Goal: Navigation & Orientation: Find specific page/section

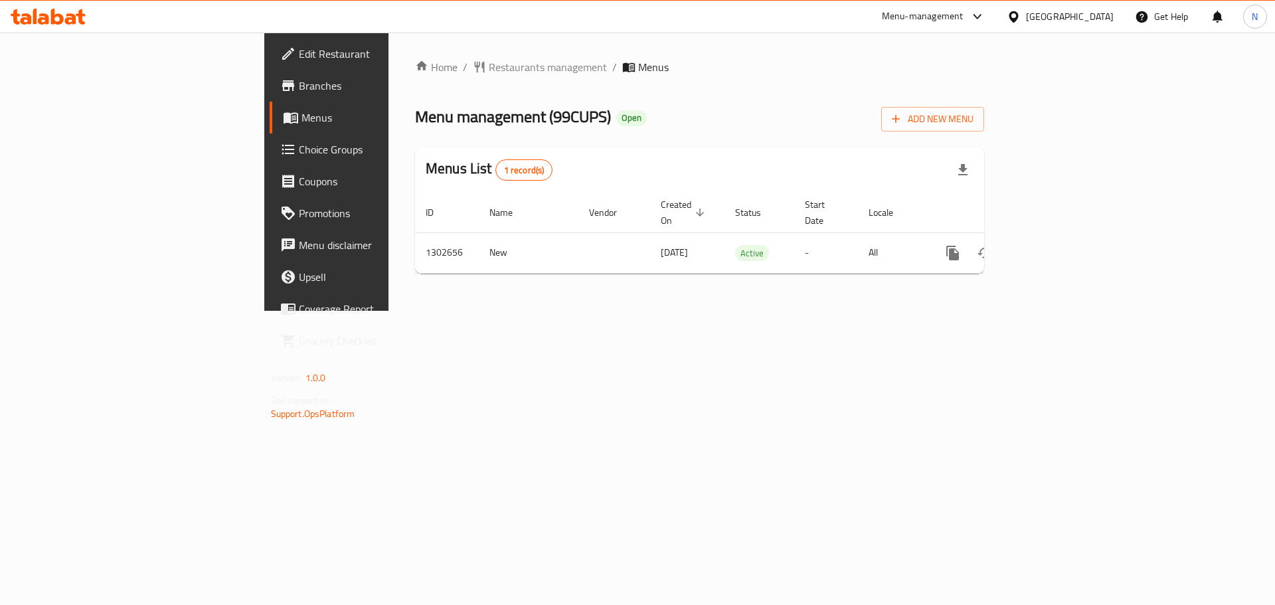
click at [1021, 16] on icon at bounding box center [1014, 17] width 14 height 14
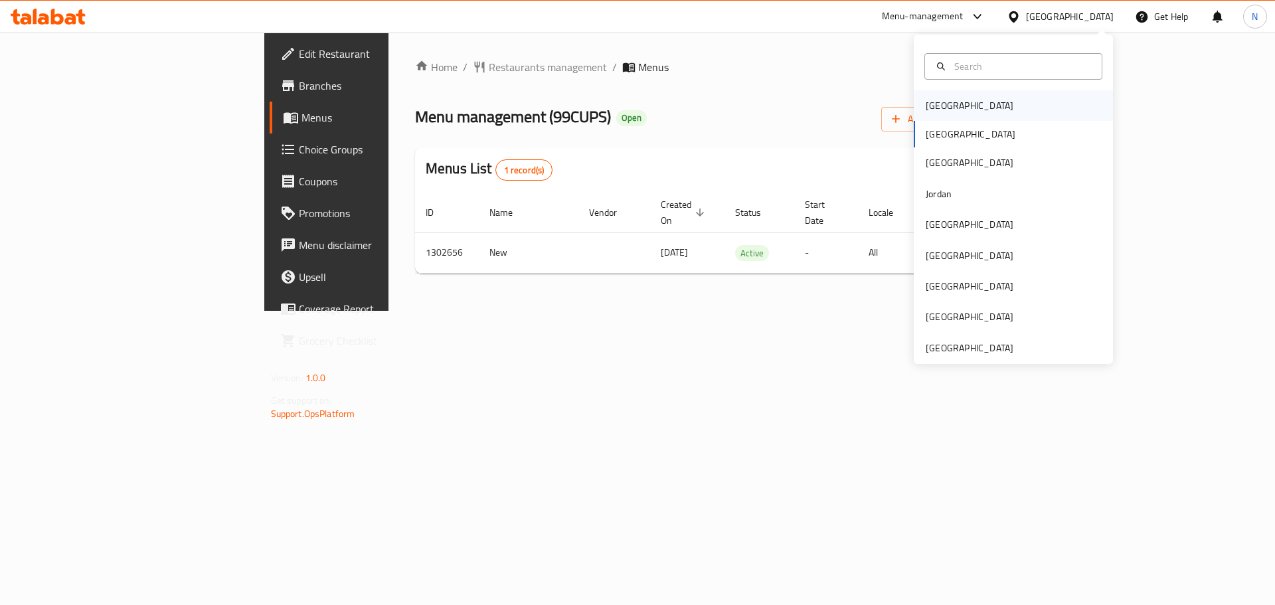
click at [960, 96] on div "[GEOGRAPHIC_DATA]" at bounding box center [1013, 105] width 199 height 31
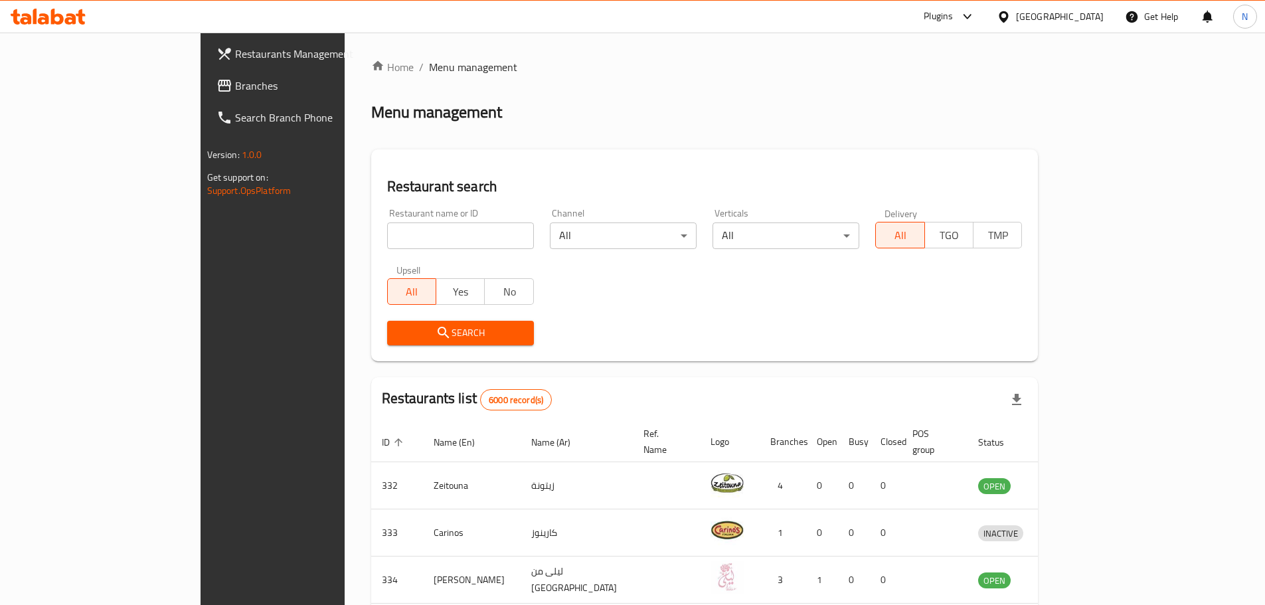
click at [976, 23] on div at bounding box center [965, 17] width 22 height 16
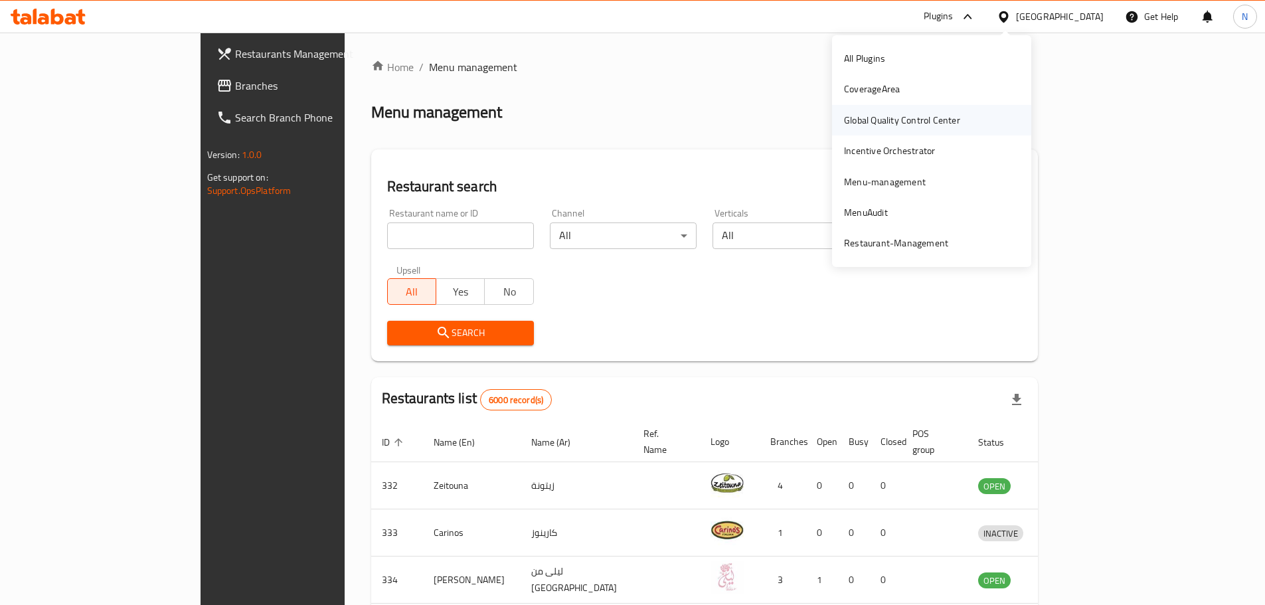
click at [917, 119] on div "Global Quality Control Center" at bounding box center [902, 120] width 116 height 15
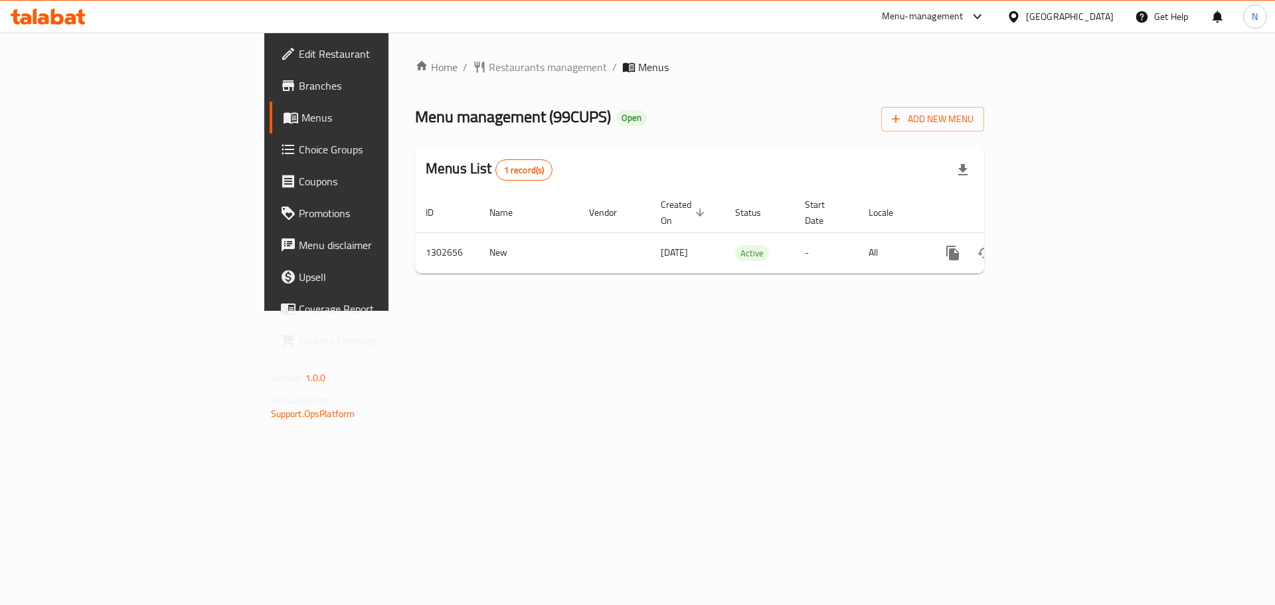
click at [1026, 10] on div at bounding box center [1016, 16] width 19 height 15
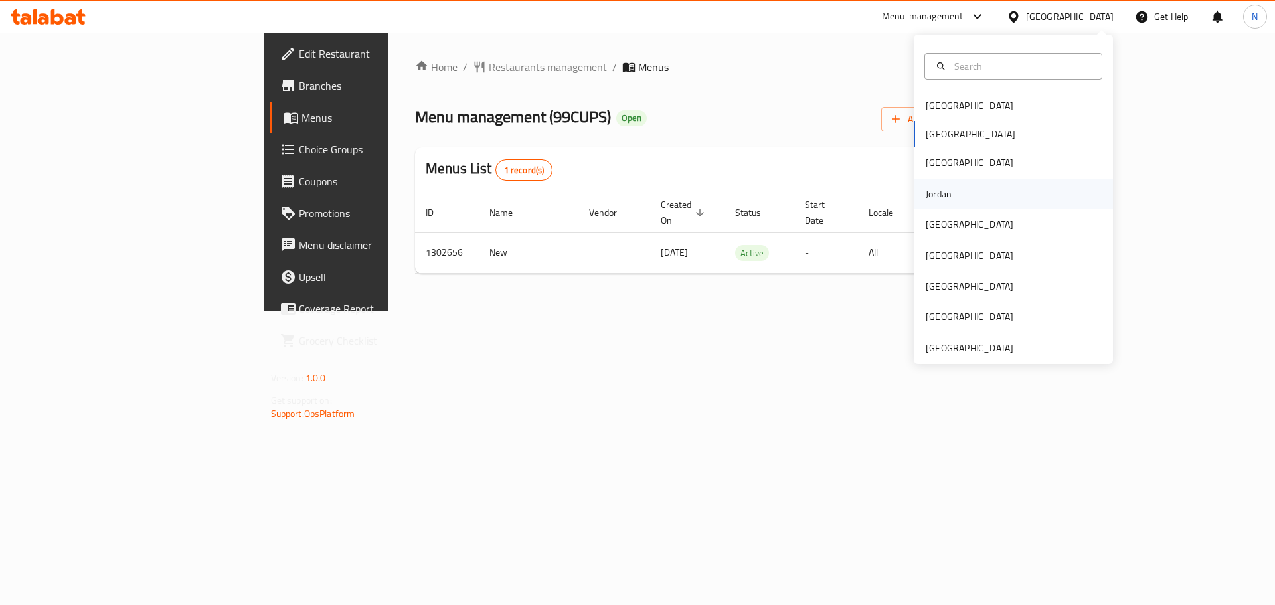
click at [940, 203] on div "Jordan" at bounding box center [938, 194] width 47 height 31
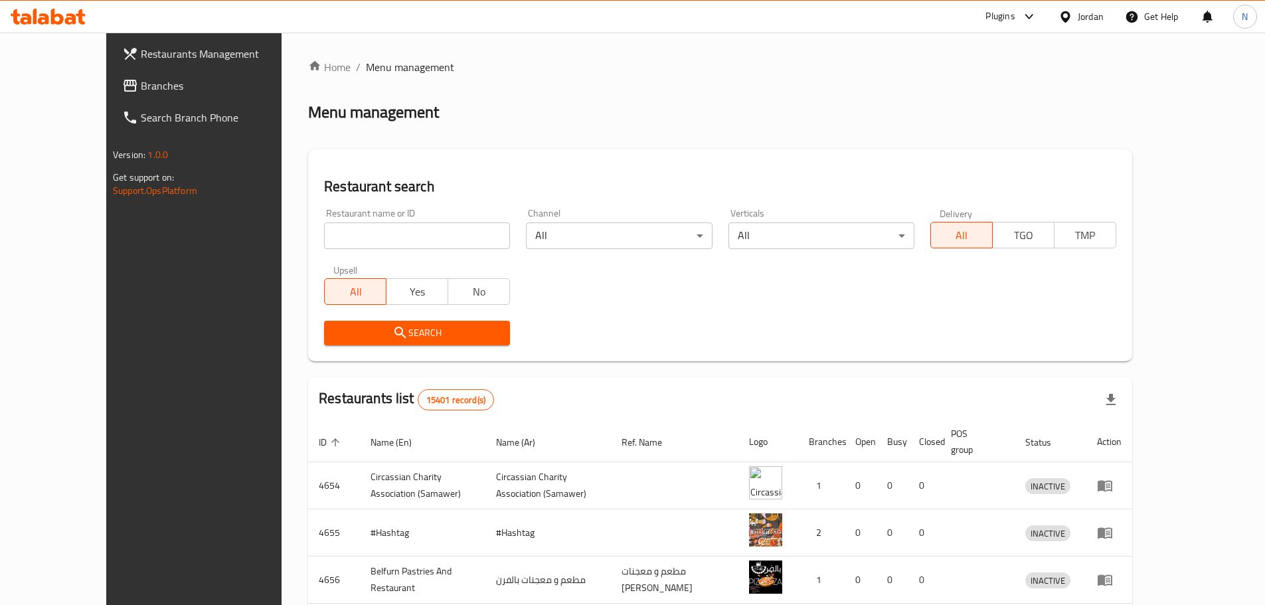
click at [141, 92] on span "Branches" at bounding box center [224, 86] width 166 height 16
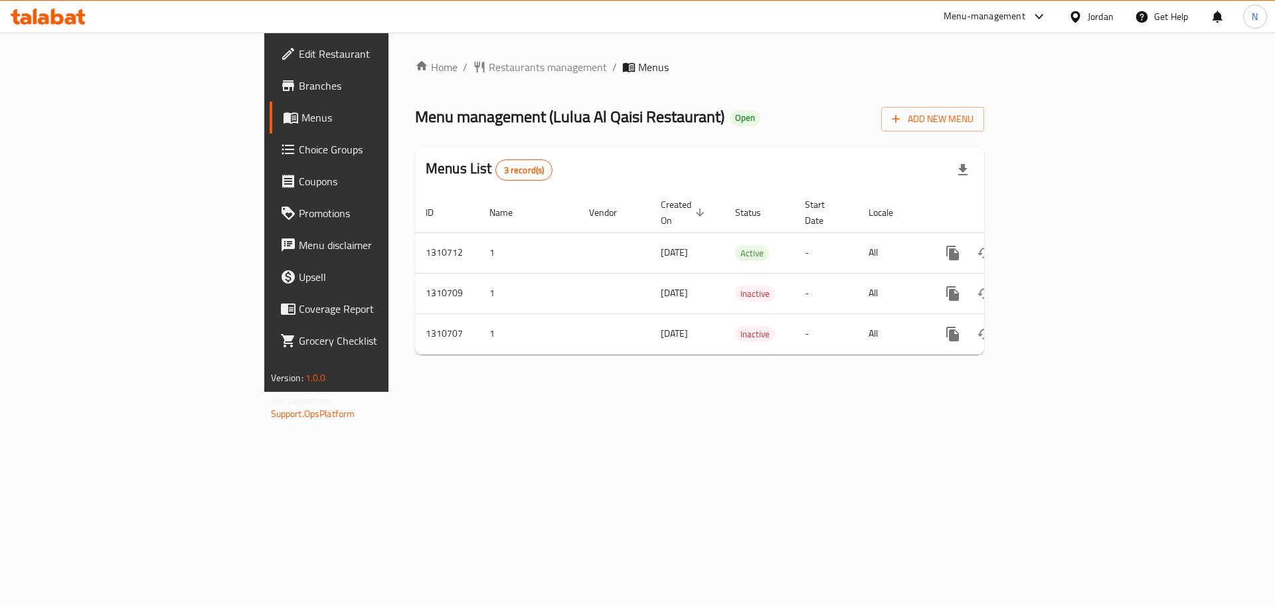
click at [1103, 24] on div "Jordan" at bounding box center [1101, 16] width 26 height 15
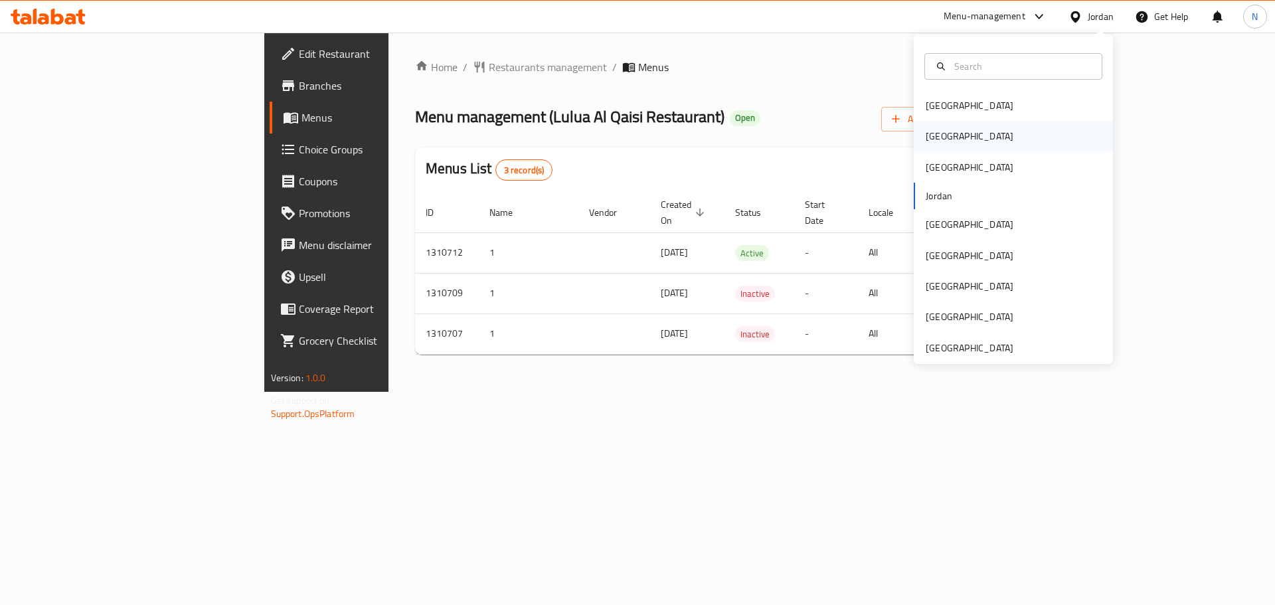
click at [939, 139] on div "[GEOGRAPHIC_DATA]" at bounding box center [969, 136] width 109 height 31
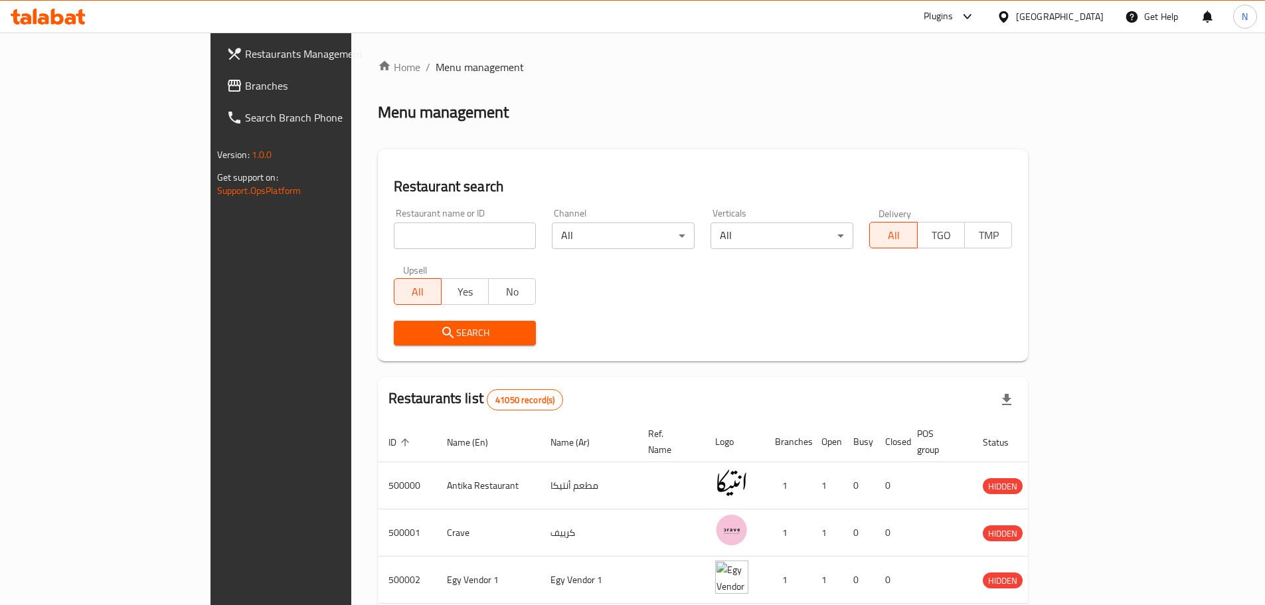
click at [16, 78] on div at bounding box center [632, 302] width 1265 height 605
click at [228, 82] on icon at bounding box center [234, 86] width 13 height 12
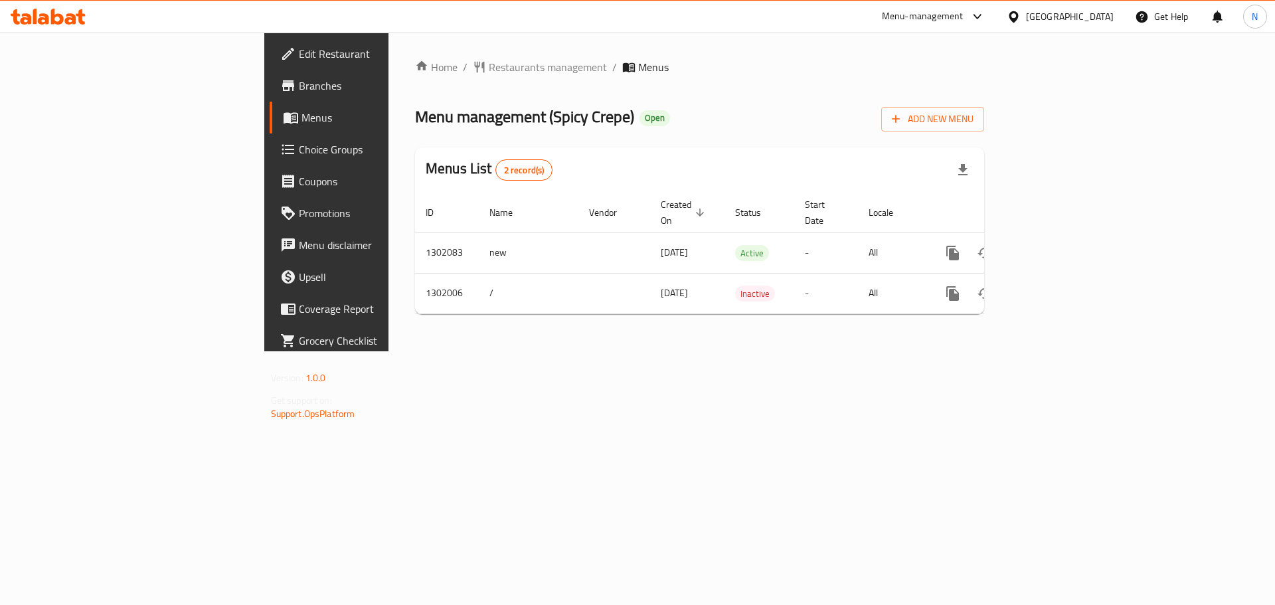
click at [612, 63] on li "/" at bounding box center [614, 67] width 5 height 16
click at [489, 68] on span "Restaurants management" at bounding box center [548, 67] width 118 height 16
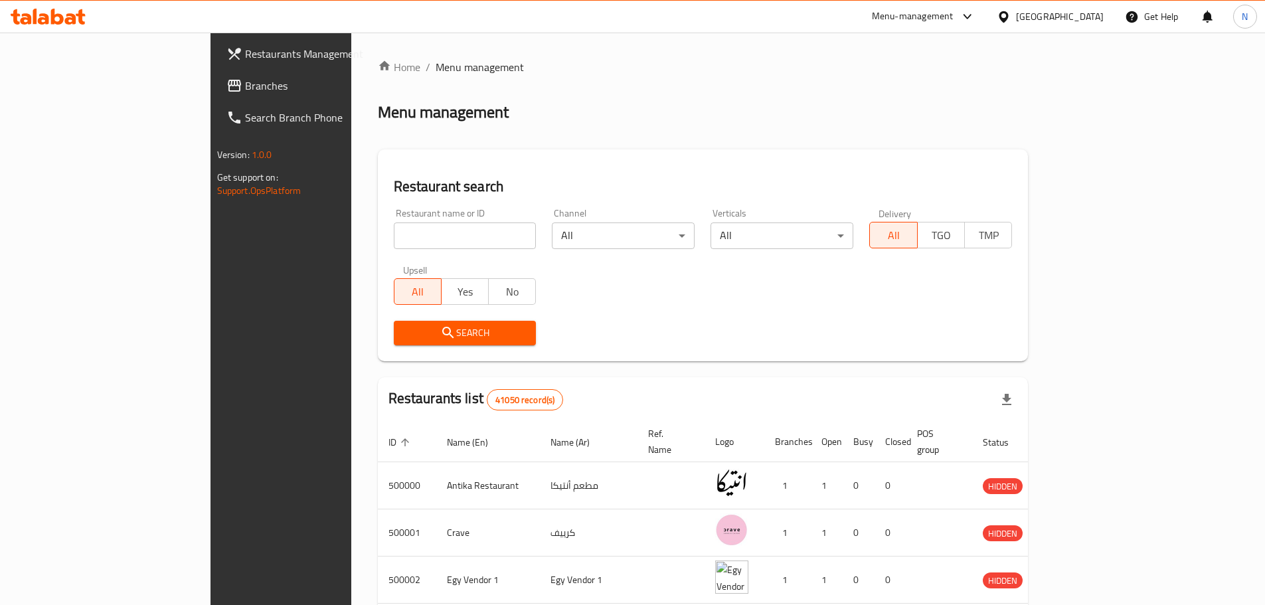
click at [245, 80] on span "Branches" at bounding box center [328, 86] width 166 height 16
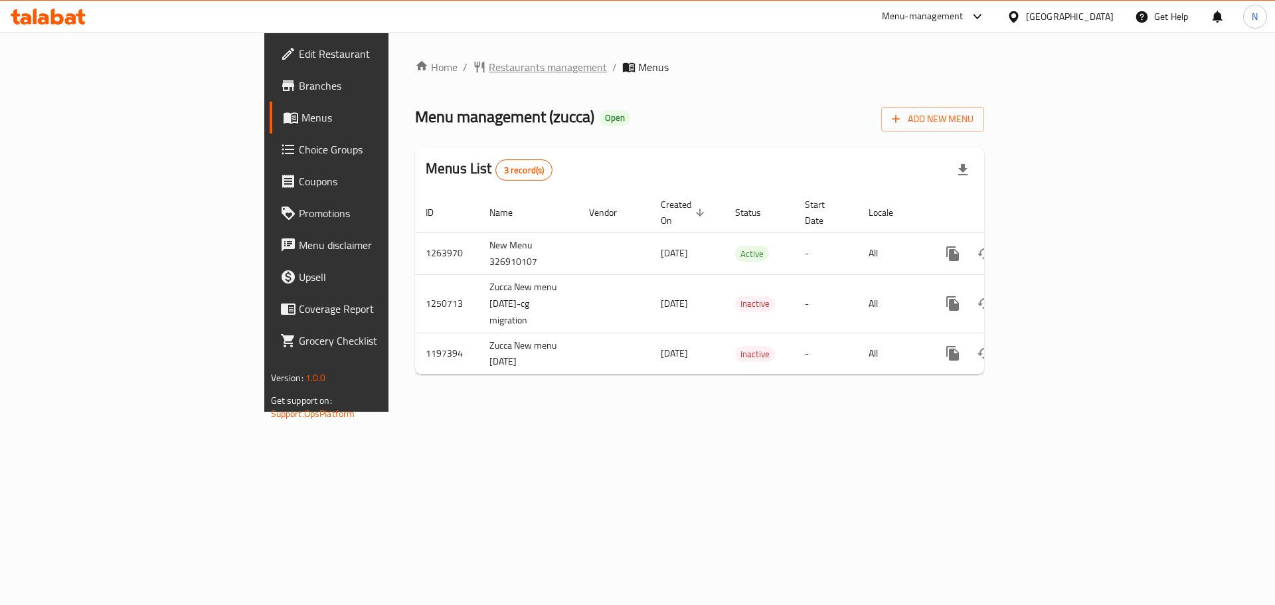
click at [489, 64] on span "Restaurants management" at bounding box center [548, 67] width 118 height 16
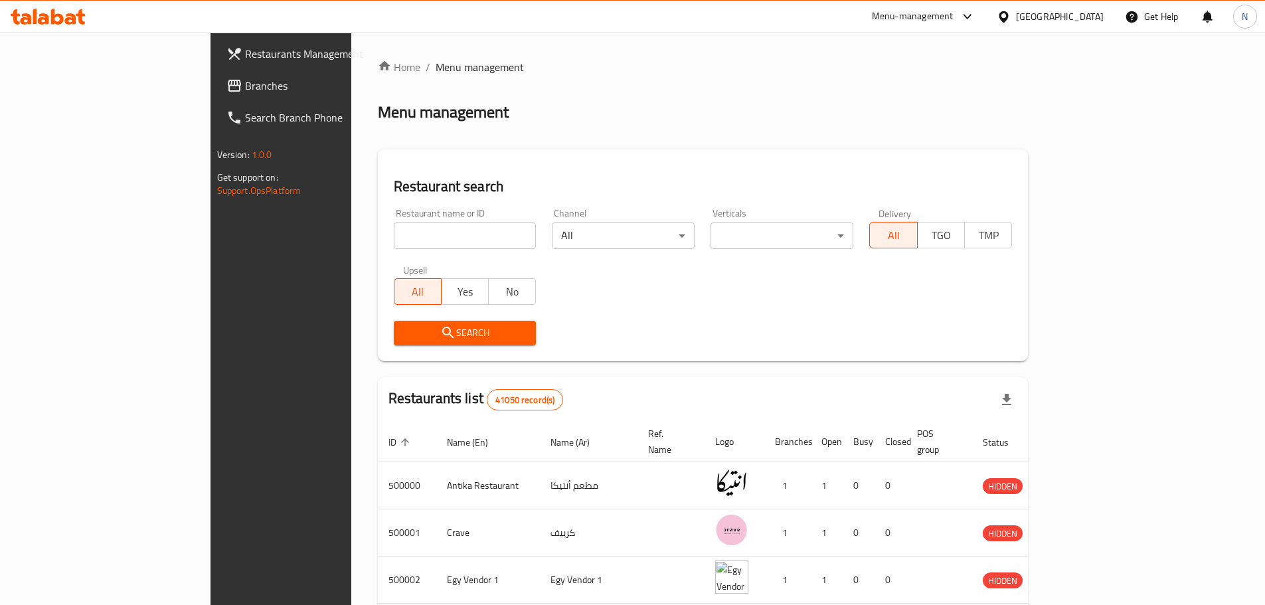
click at [228, 87] on icon at bounding box center [234, 86] width 13 height 12
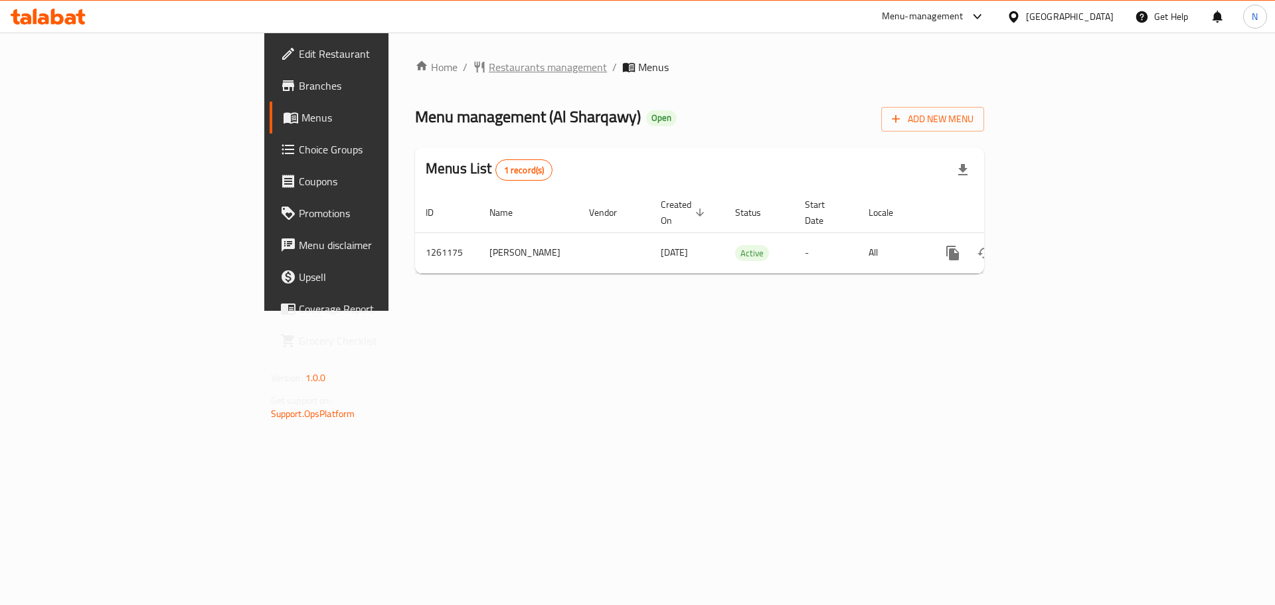
click at [489, 72] on span "Restaurants management" at bounding box center [548, 67] width 118 height 16
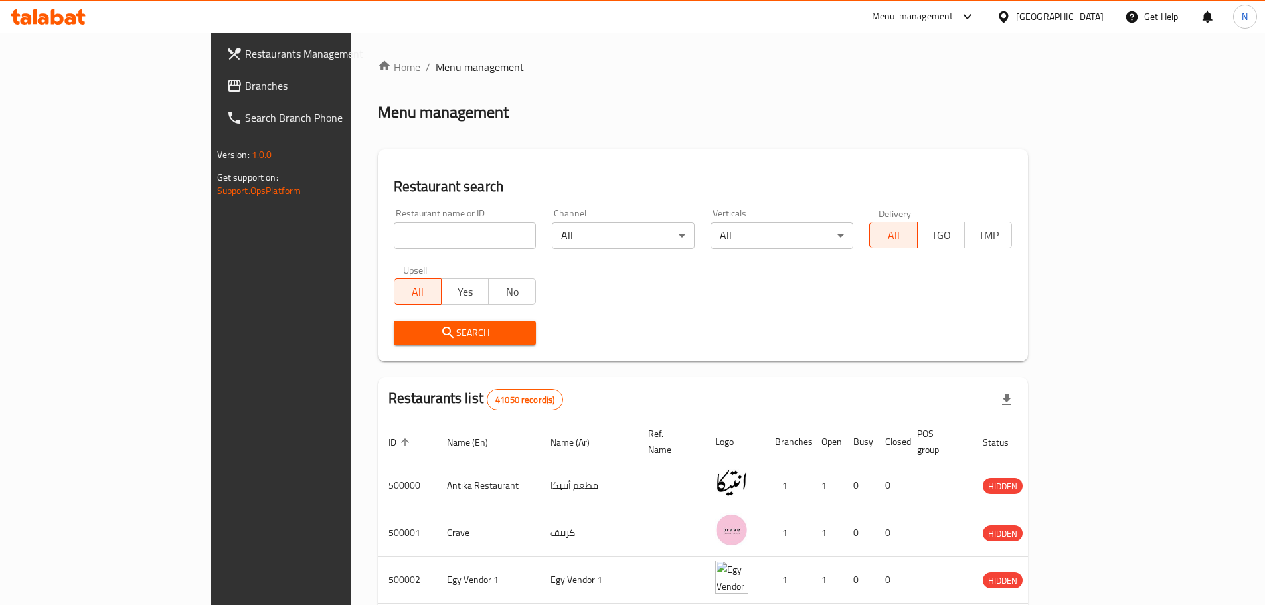
click at [226, 86] on icon at bounding box center [234, 86] width 16 height 16
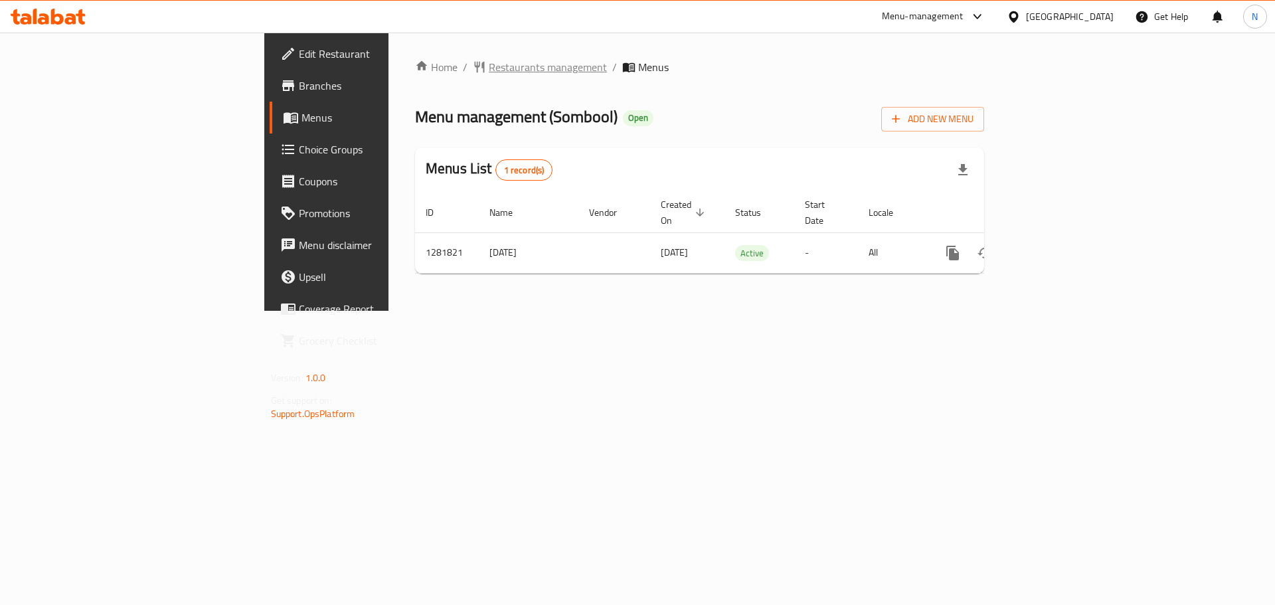
click at [489, 62] on span "Restaurants management" at bounding box center [548, 67] width 118 height 16
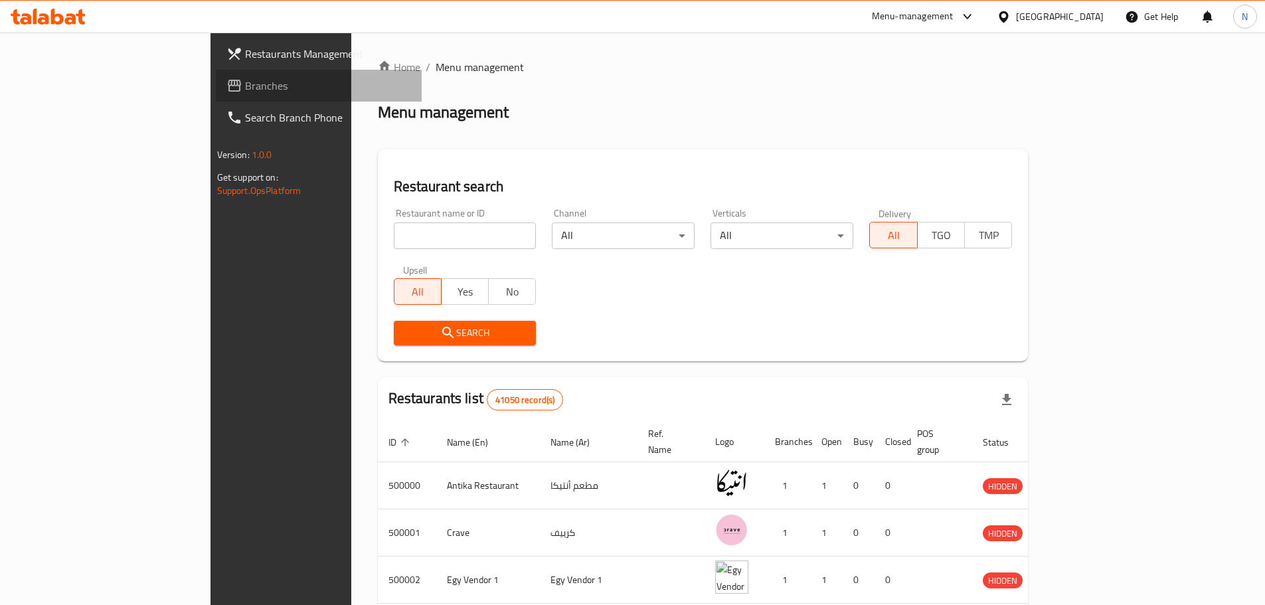
click at [245, 90] on span "Branches" at bounding box center [328, 86] width 166 height 16
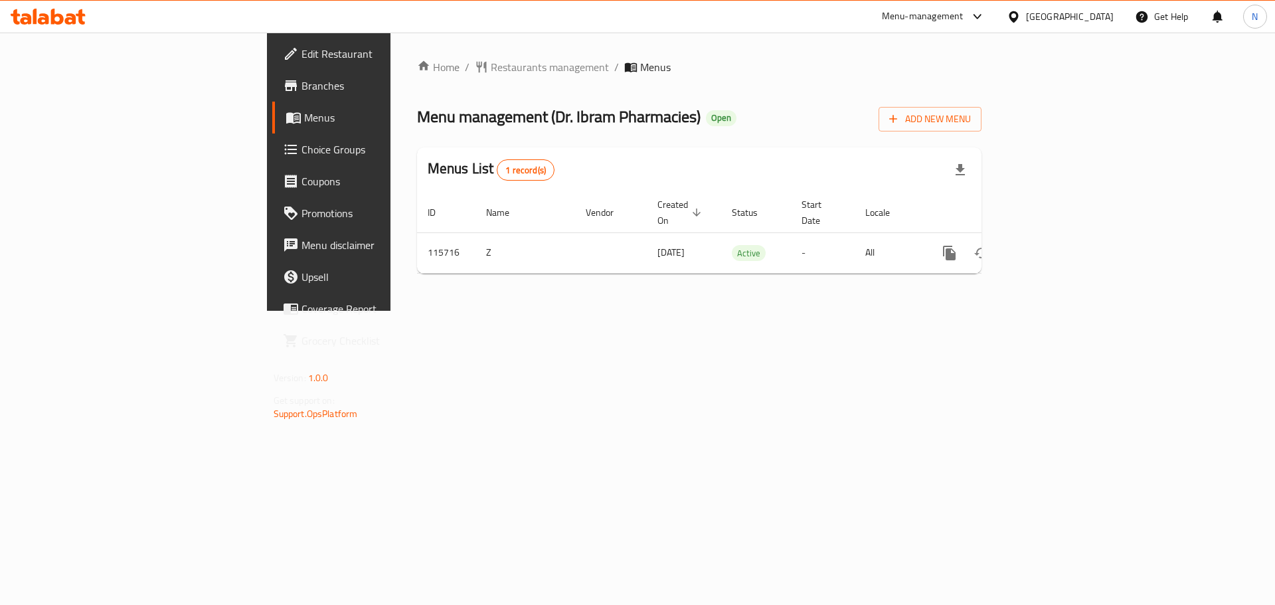
click at [1096, 25] on div "[GEOGRAPHIC_DATA]" at bounding box center [1060, 17] width 128 height 32
click at [1105, 18] on div "[GEOGRAPHIC_DATA]" at bounding box center [1070, 16] width 88 height 15
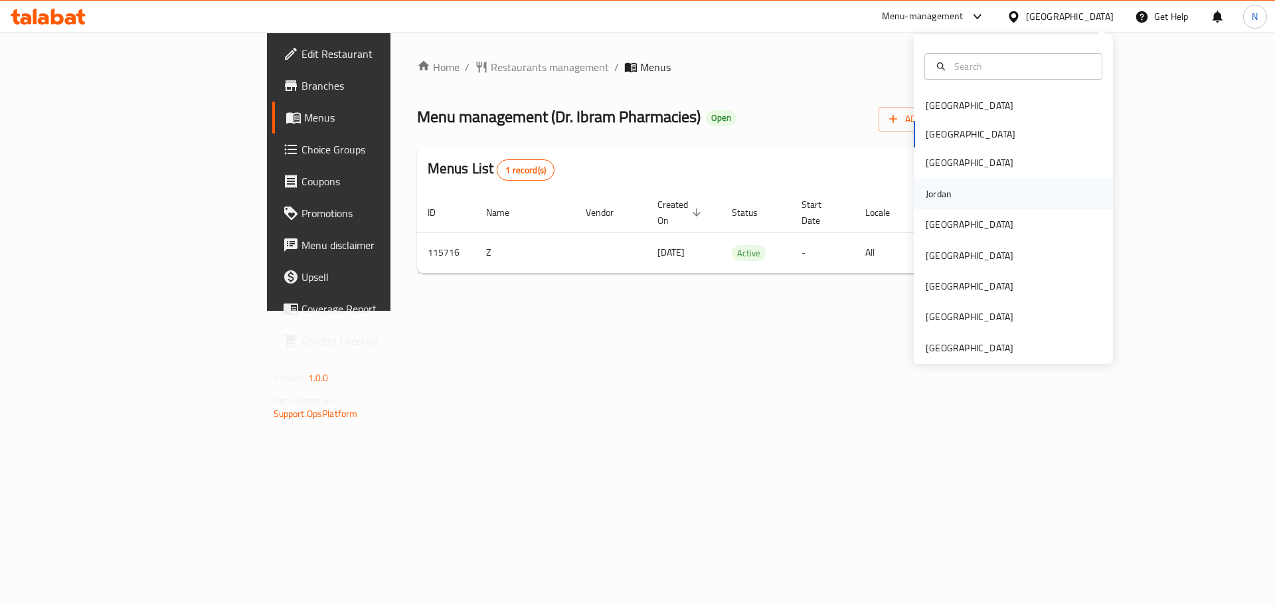
click at [946, 193] on div "Jordan" at bounding box center [938, 194] width 47 height 31
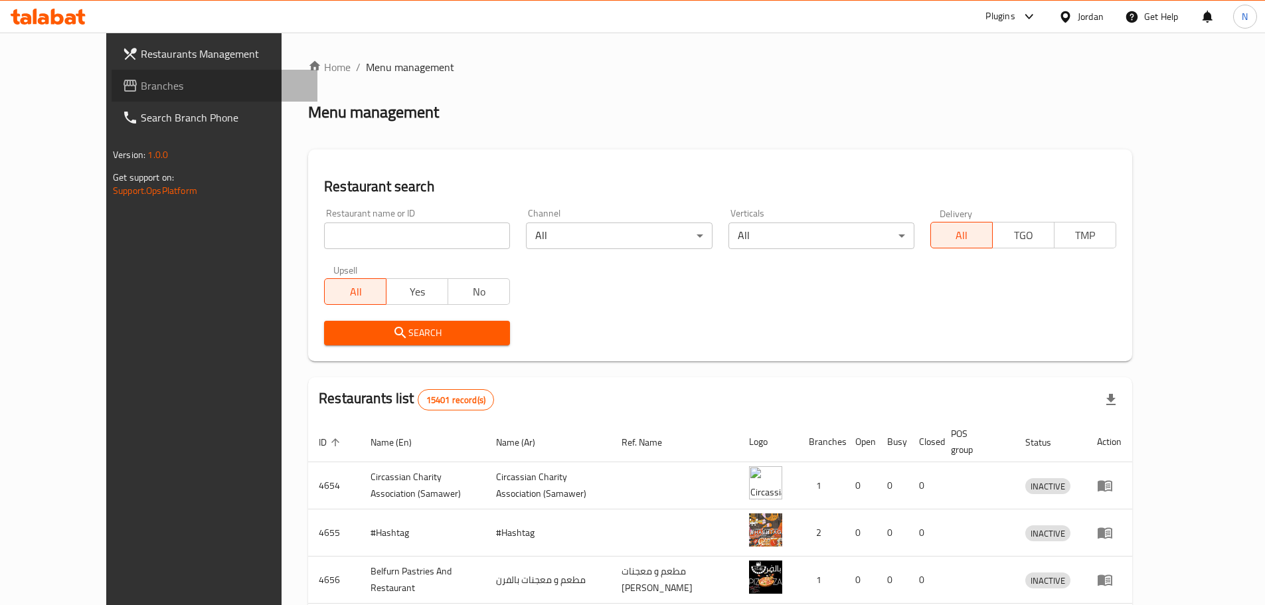
click at [141, 92] on span "Branches" at bounding box center [224, 86] width 166 height 16
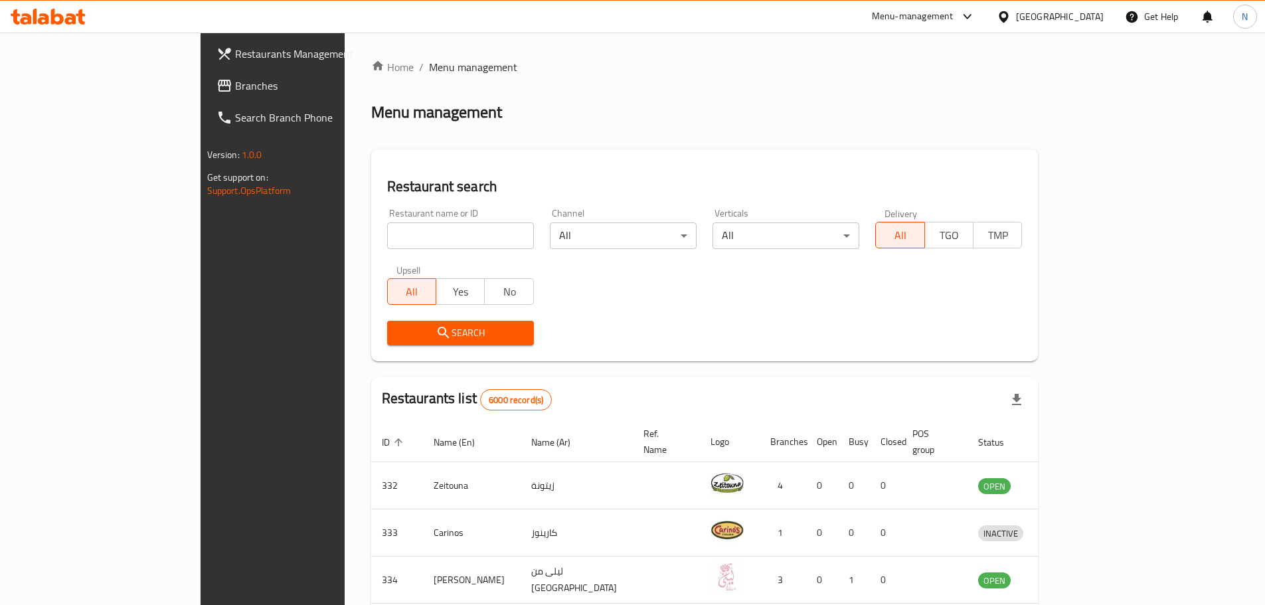
click at [936, 19] on div "Menu-management" at bounding box center [913, 17] width 82 height 16
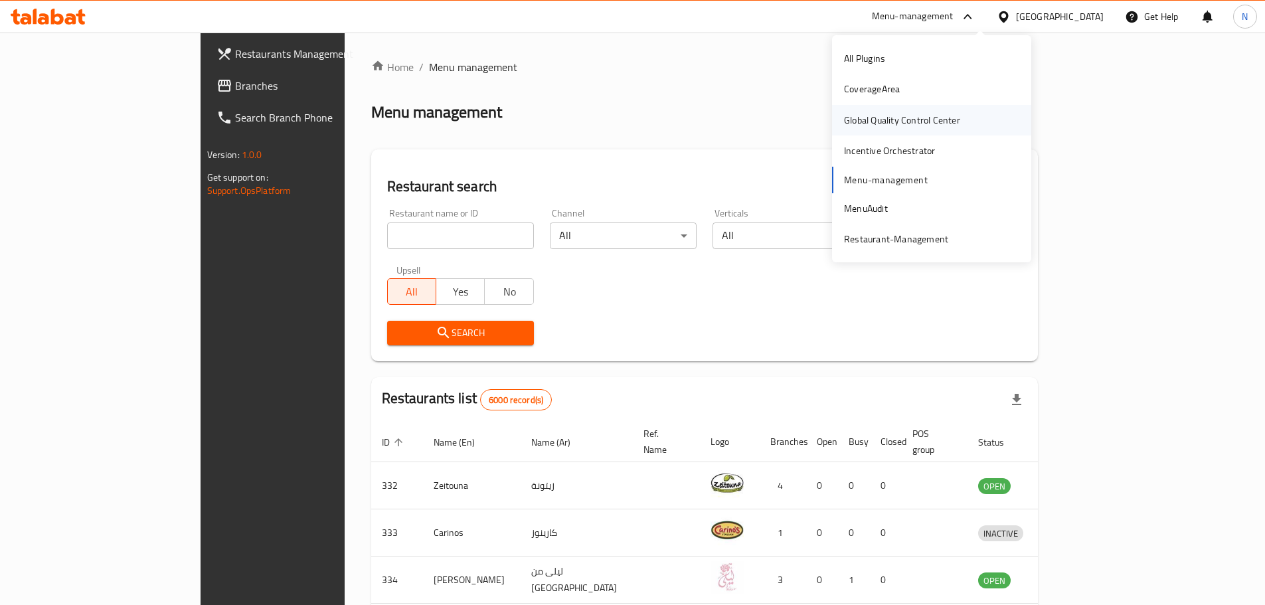
click at [898, 117] on div "Global Quality Control Center" at bounding box center [902, 120] width 116 height 15
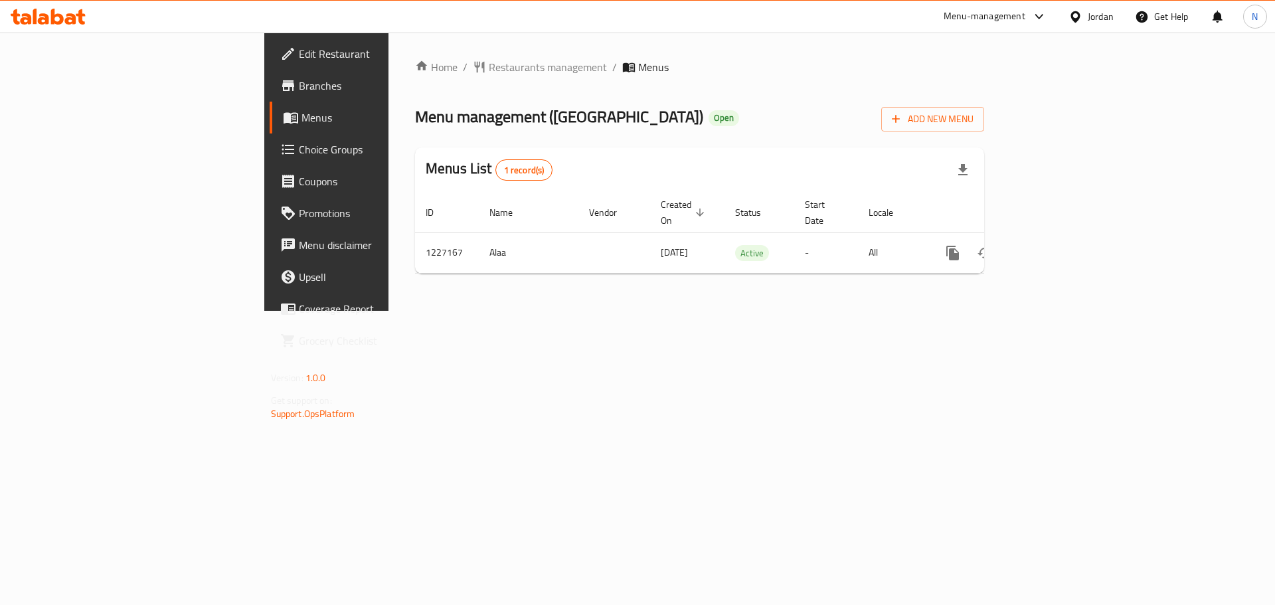
click at [1091, 22] on div "Jordan" at bounding box center [1101, 16] width 26 height 15
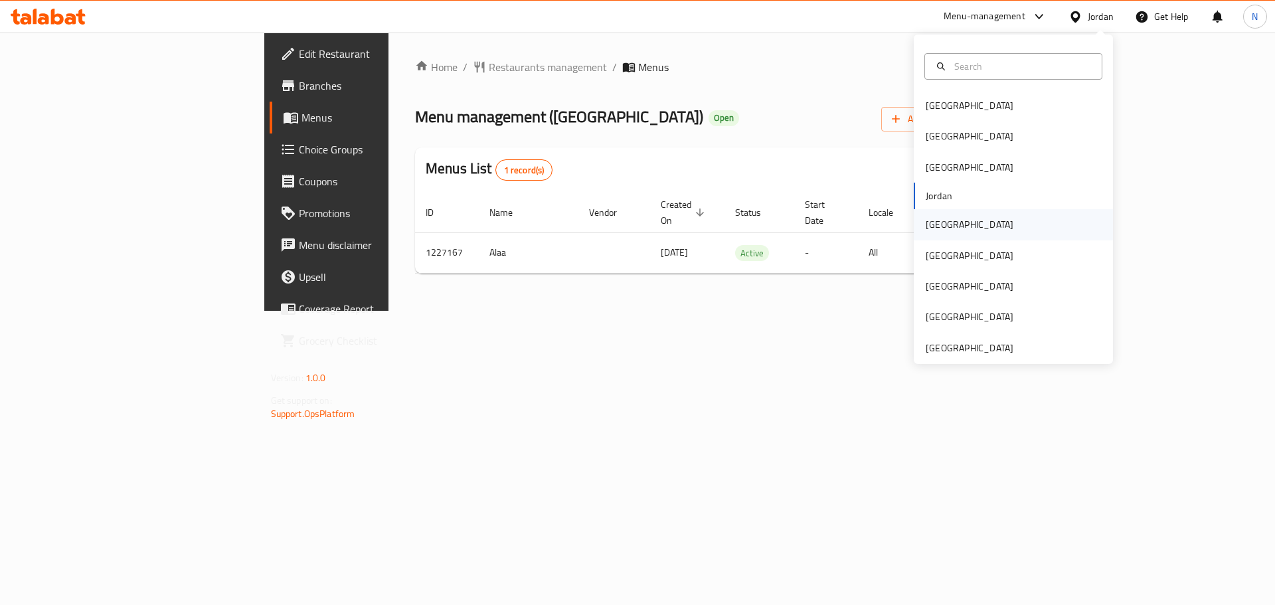
click at [940, 220] on div "[GEOGRAPHIC_DATA]" at bounding box center [970, 224] width 88 height 15
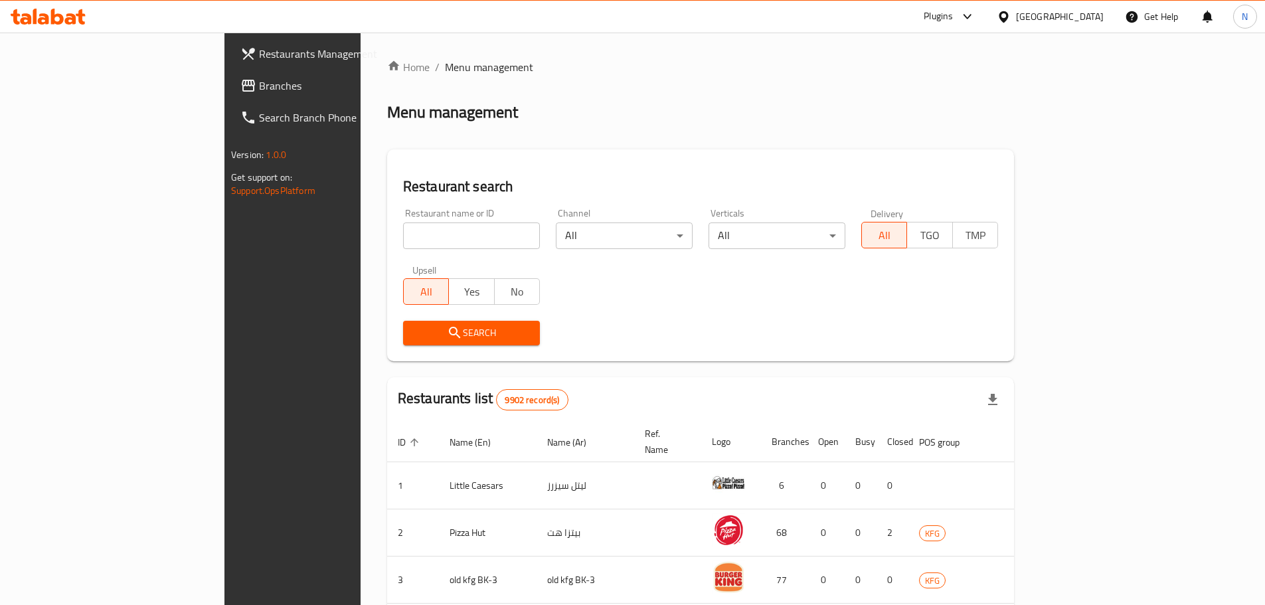
click at [1085, 18] on div "[GEOGRAPHIC_DATA]" at bounding box center [1060, 16] width 88 height 15
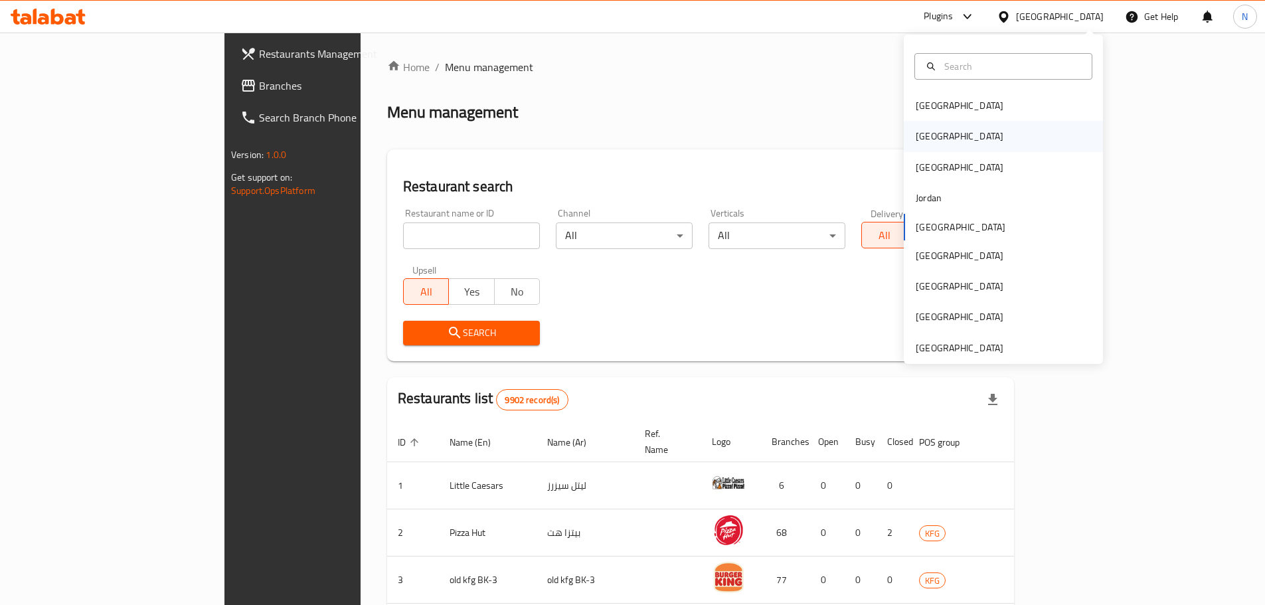
click at [942, 141] on div "[GEOGRAPHIC_DATA]" at bounding box center [1003, 136] width 199 height 31
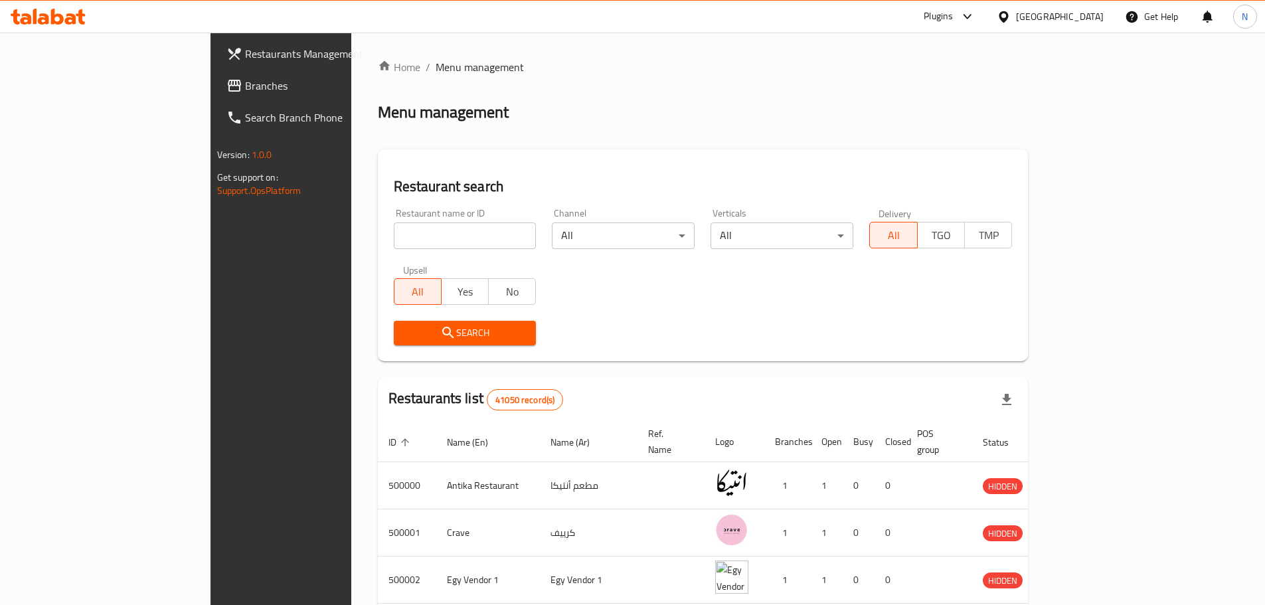
click at [245, 78] on span "Branches" at bounding box center [328, 86] width 166 height 16
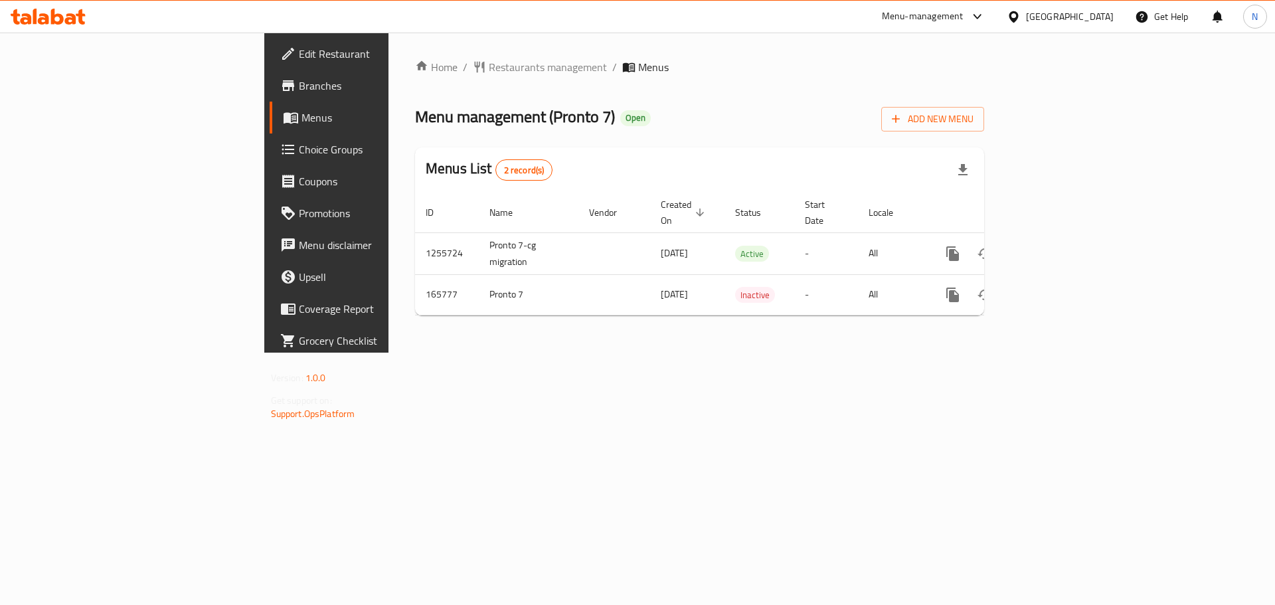
click at [415, 79] on div "Home / Restaurants management / Menus Menu management ( Pronto 7 ) Open Add New…" at bounding box center [699, 192] width 569 height 267
click at [489, 72] on span "Restaurants management" at bounding box center [548, 67] width 118 height 16
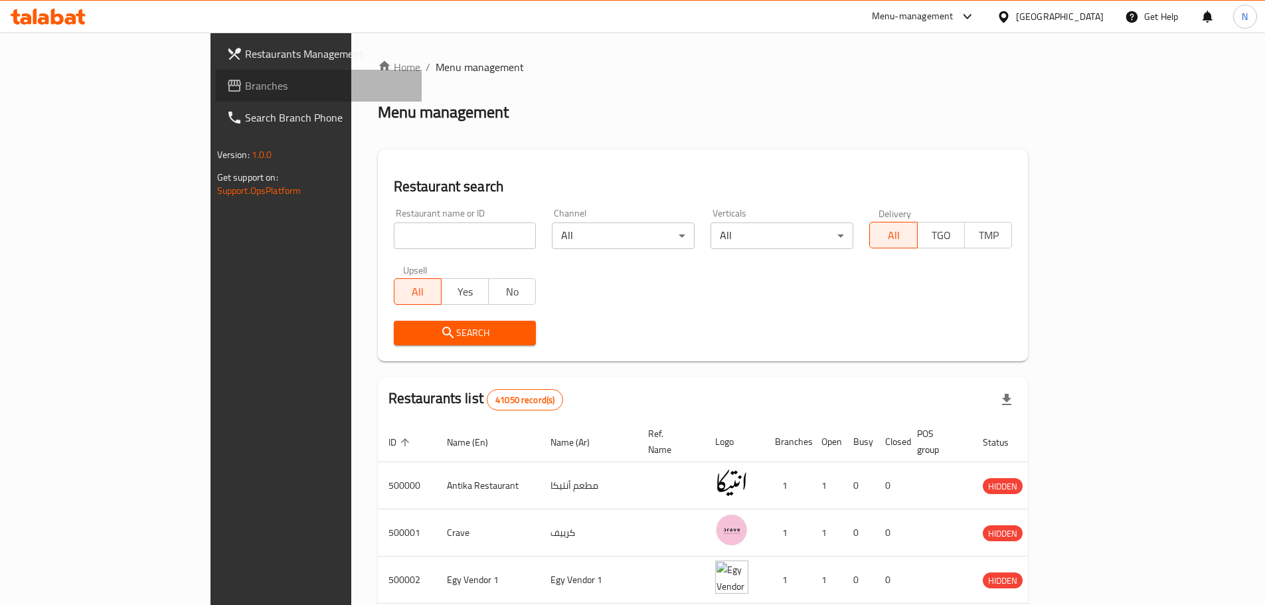
click at [245, 88] on span "Branches" at bounding box center [328, 86] width 166 height 16
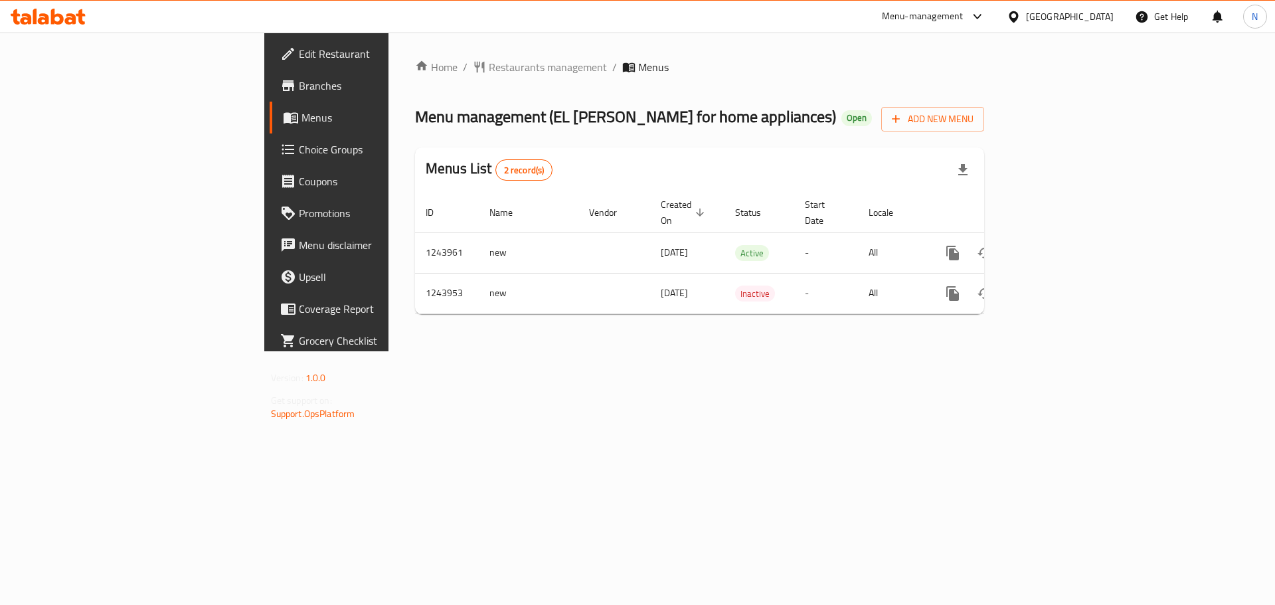
click at [1094, 13] on div "[GEOGRAPHIC_DATA]" at bounding box center [1070, 16] width 88 height 15
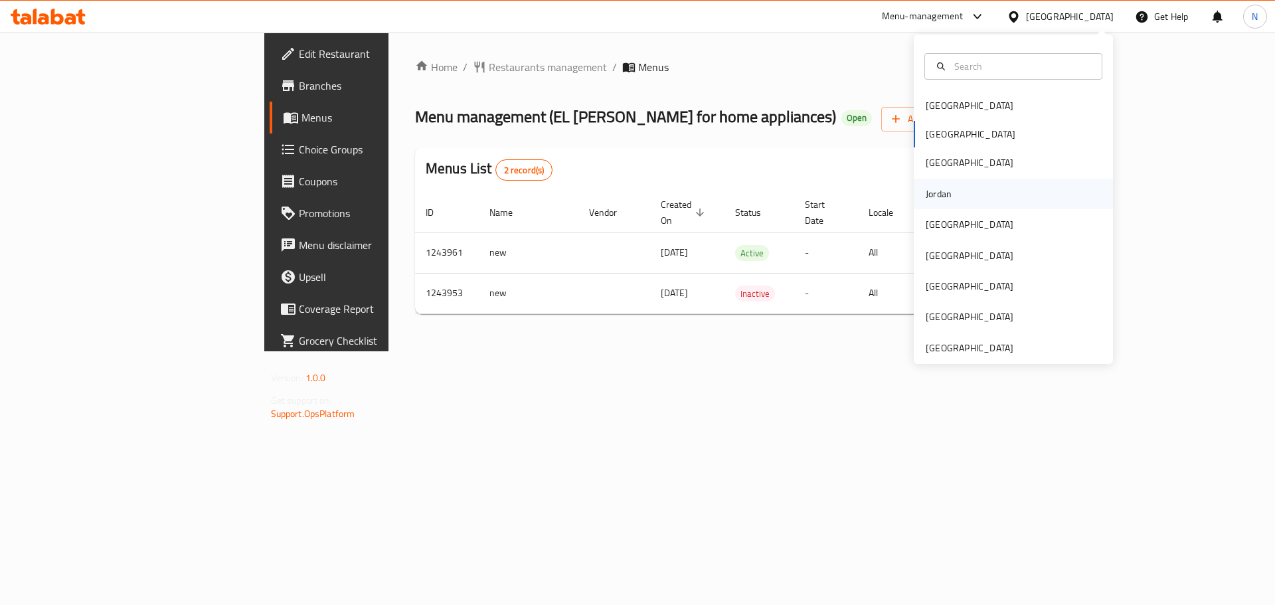
click at [932, 199] on div "Jordan" at bounding box center [939, 194] width 26 height 15
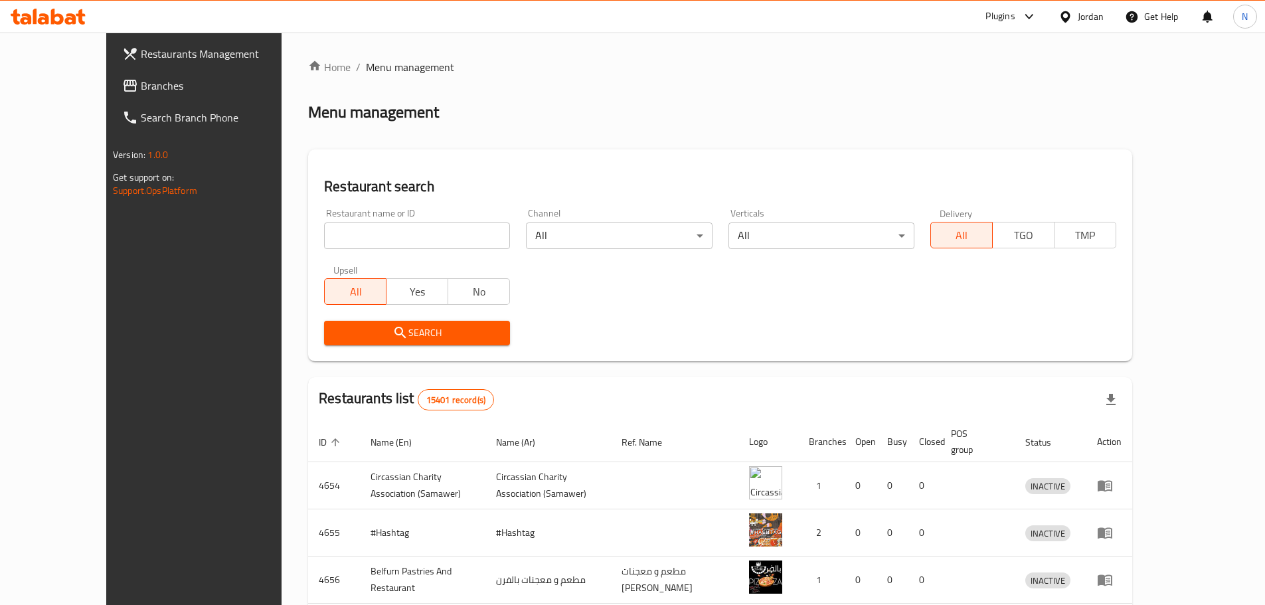
click at [141, 89] on span "Branches" at bounding box center [224, 86] width 166 height 16
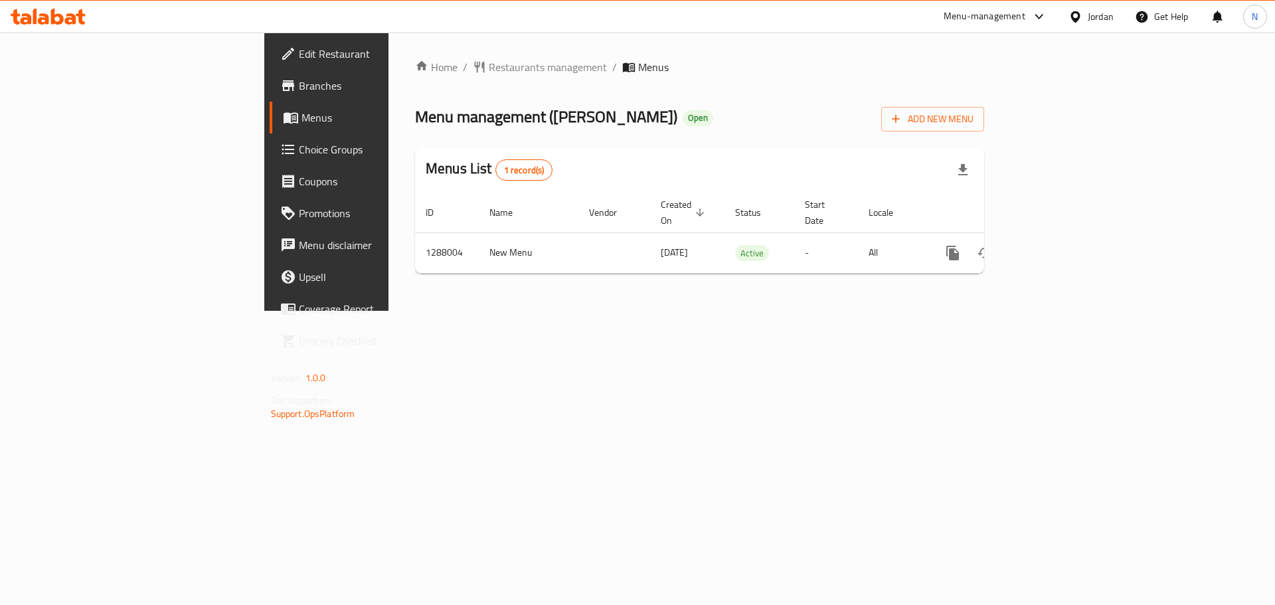
click at [1106, 25] on div "Jordan" at bounding box center [1091, 17] width 66 height 32
click at [1089, 18] on div "Jordan" at bounding box center [1101, 16] width 26 height 15
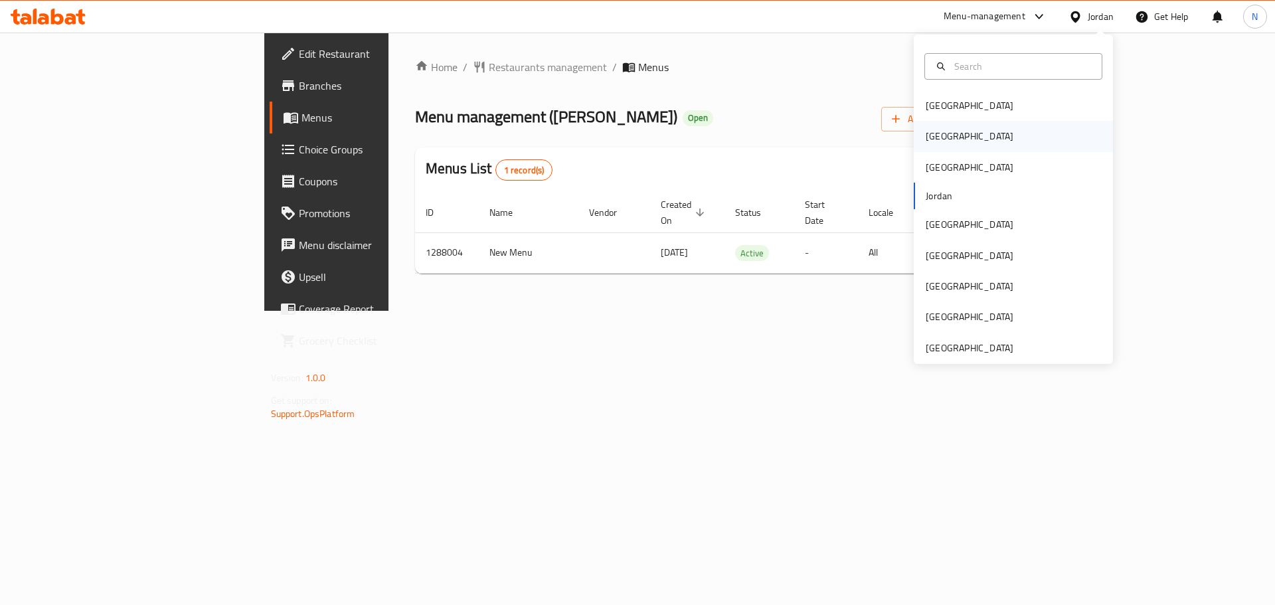
click at [955, 144] on div "[GEOGRAPHIC_DATA]" at bounding box center [1013, 136] width 199 height 31
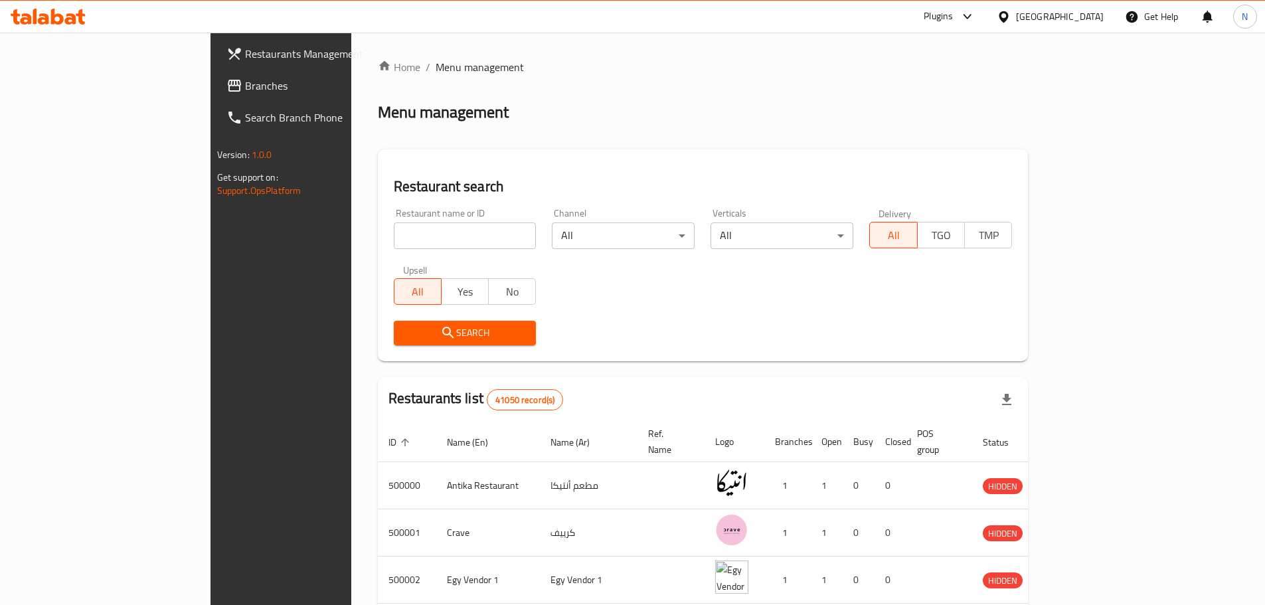
click at [245, 94] on span "Branches" at bounding box center [328, 86] width 166 height 16
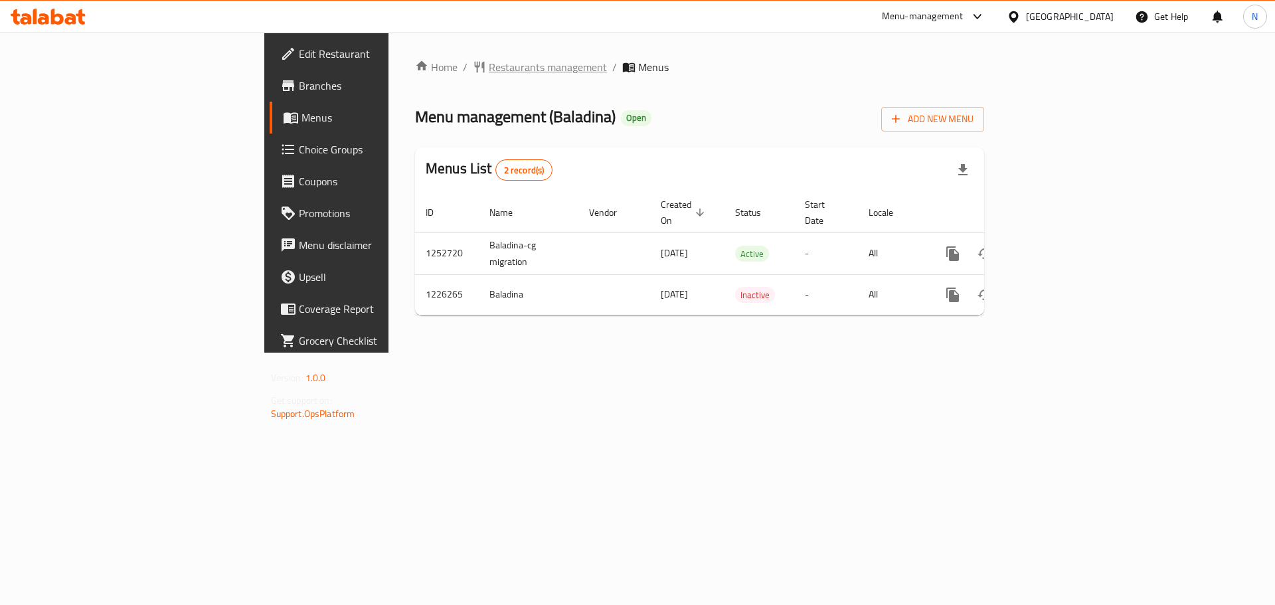
click at [489, 62] on span "Restaurants management" at bounding box center [548, 67] width 118 height 16
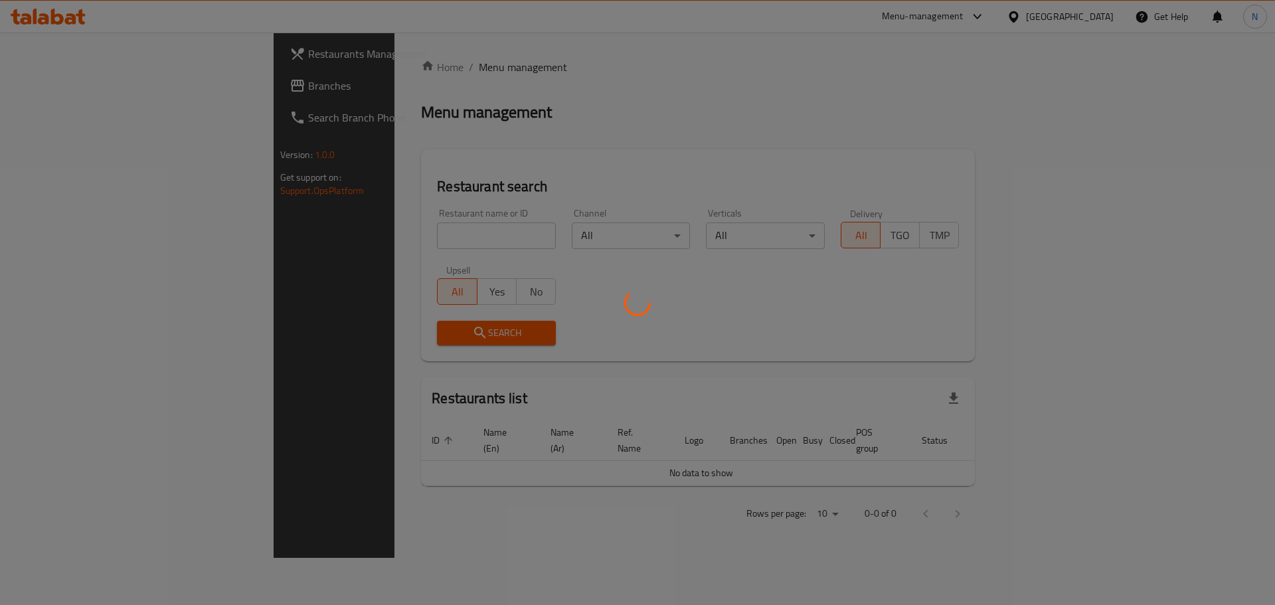
click at [60, 92] on div at bounding box center [637, 302] width 1275 height 605
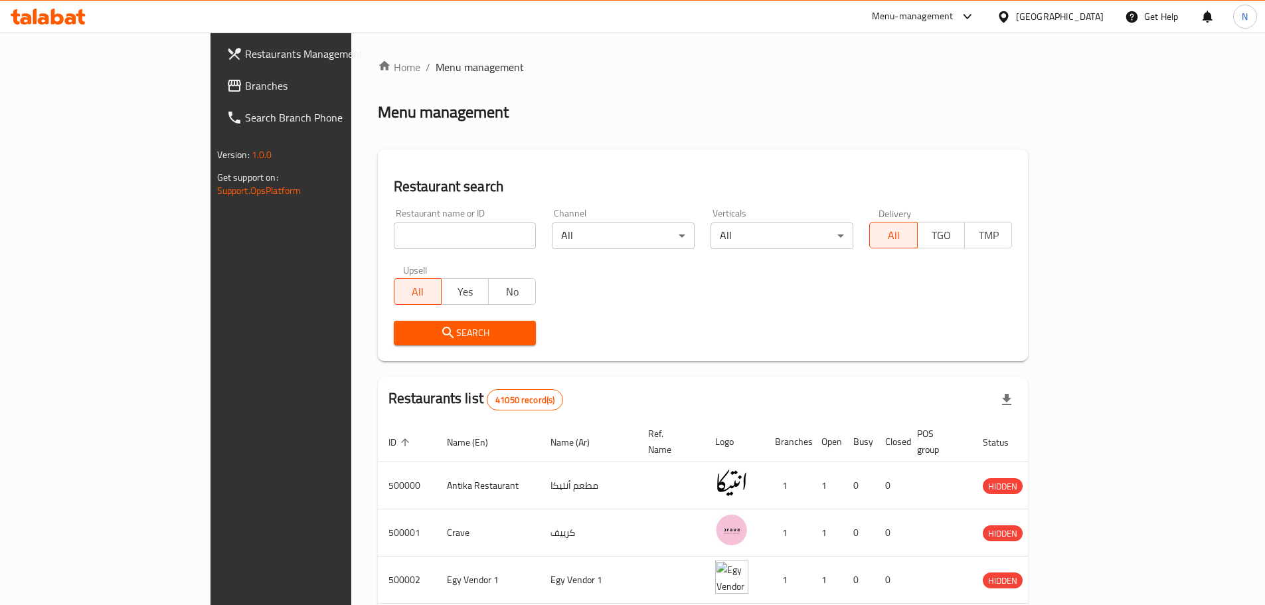
click at [245, 92] on span "Branches" at bounding box center [328, 86] width 166 height 16
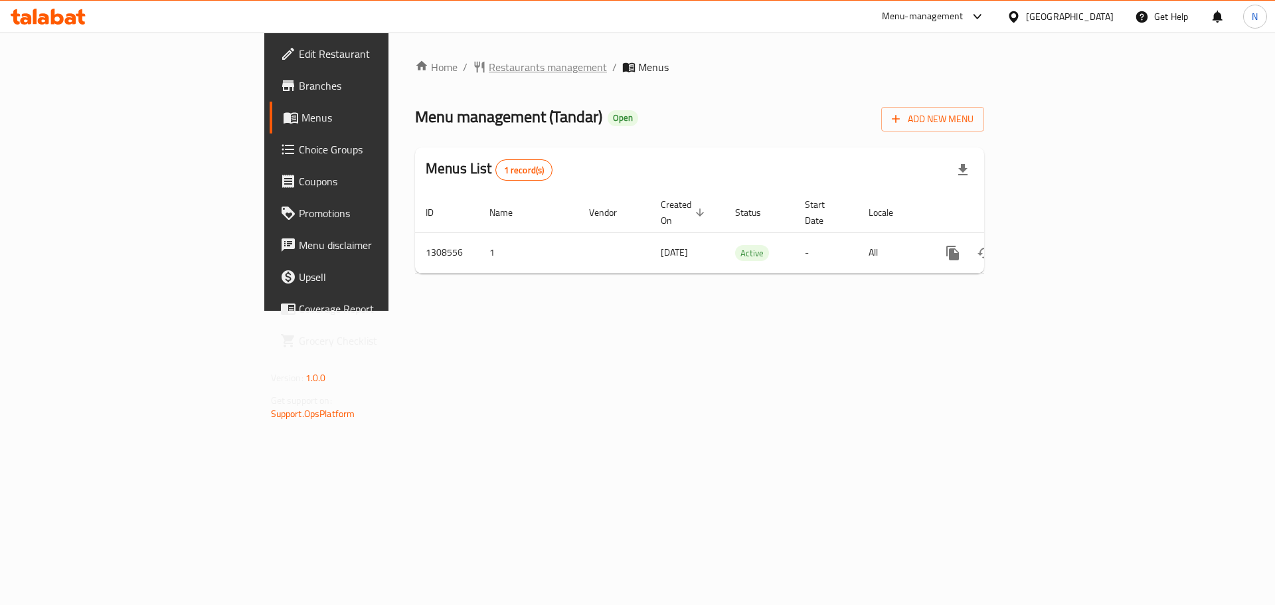
click at [489, 68] on span "Restaurants management" at bounding box center [548, 67] width 118 height 16
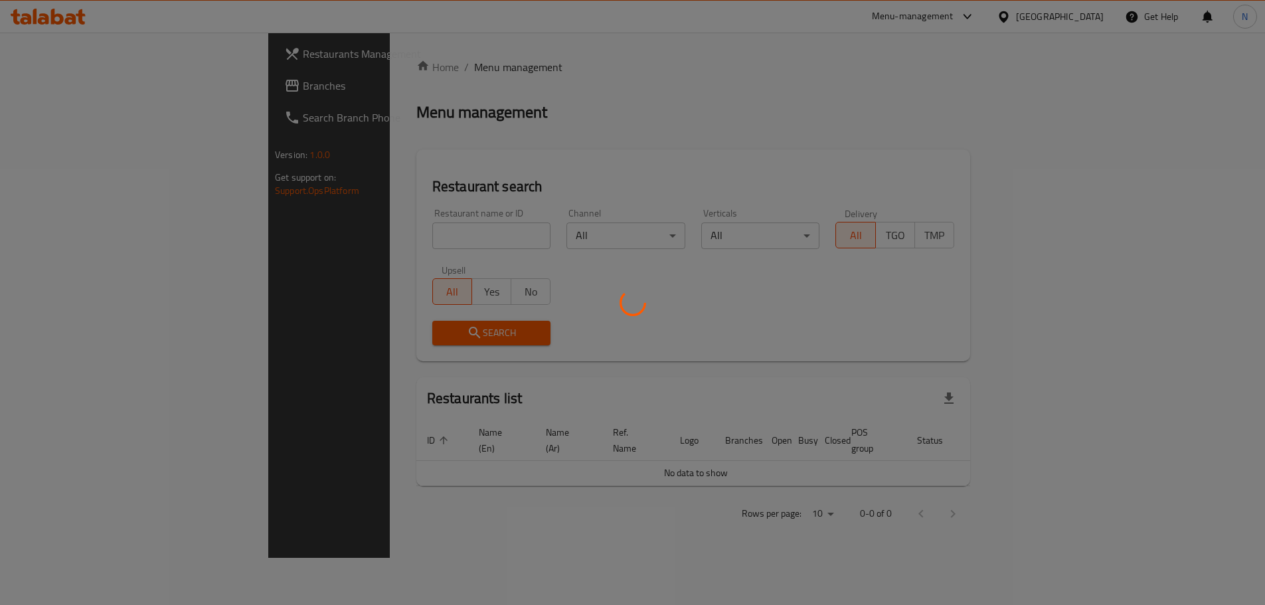
click at [66, 86] on div at bounding box center [632, 302] width 1265 height 605
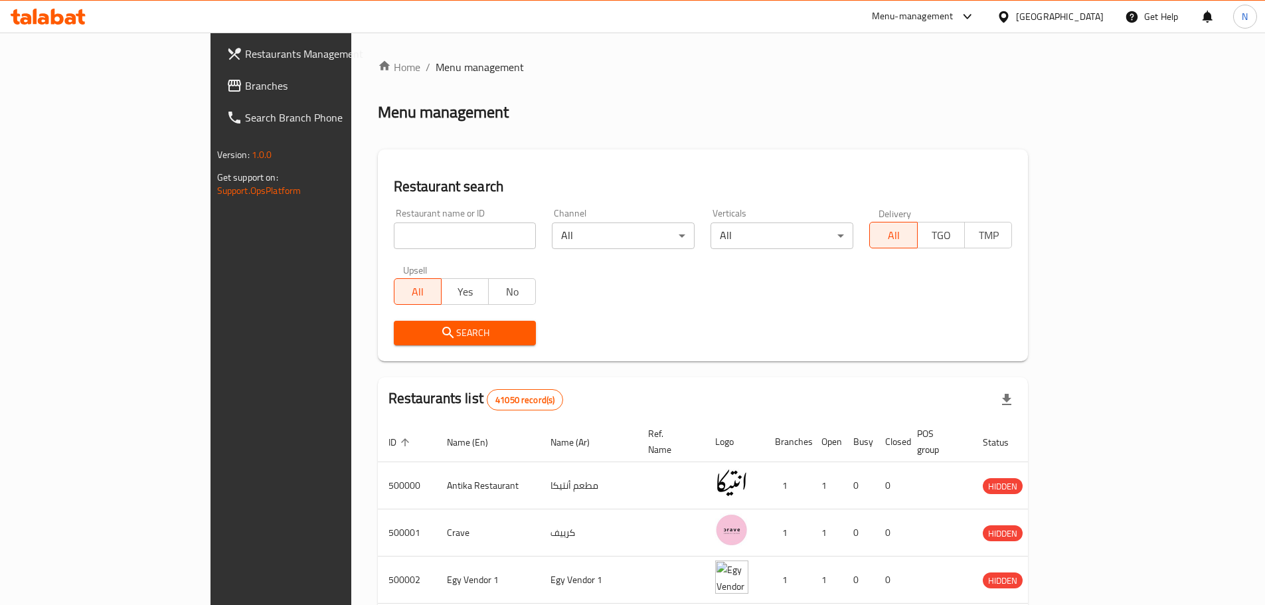
click at [245, 86] on span "Branches" at bounding box center [328, 86] width 166 height 16
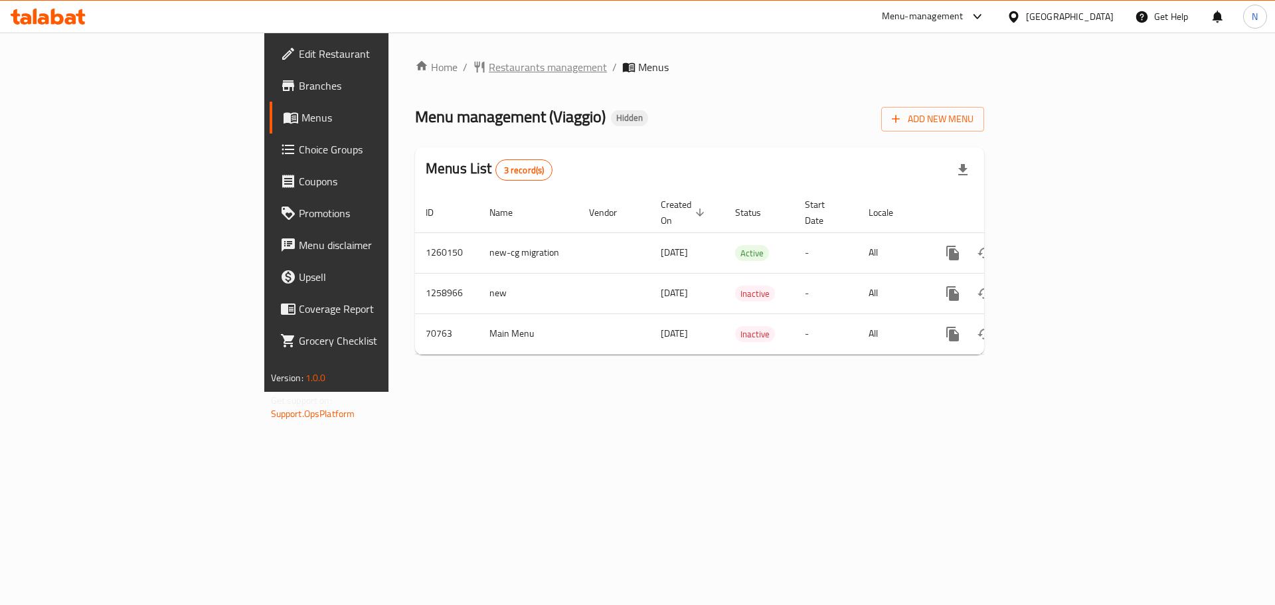
click at [489, 61] on span "Restaurants management" at bounding box center [548, 67] width 118 height 16
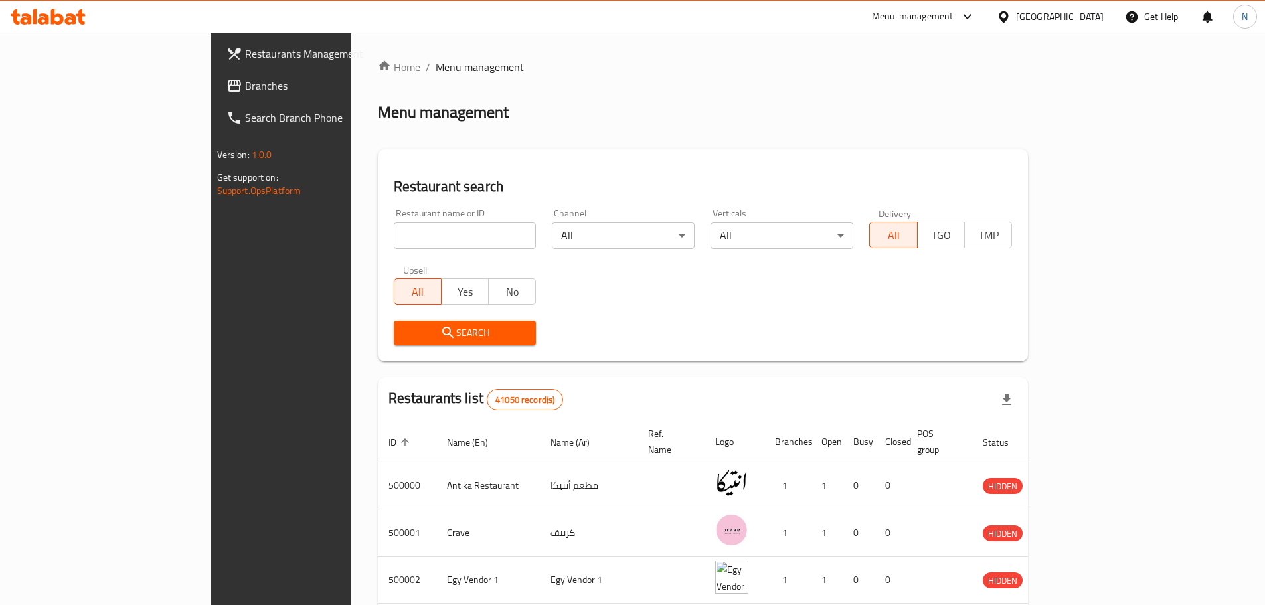
click at [245, 85] on span "Branches" at bounding box center [328, 86] width 166 height 16
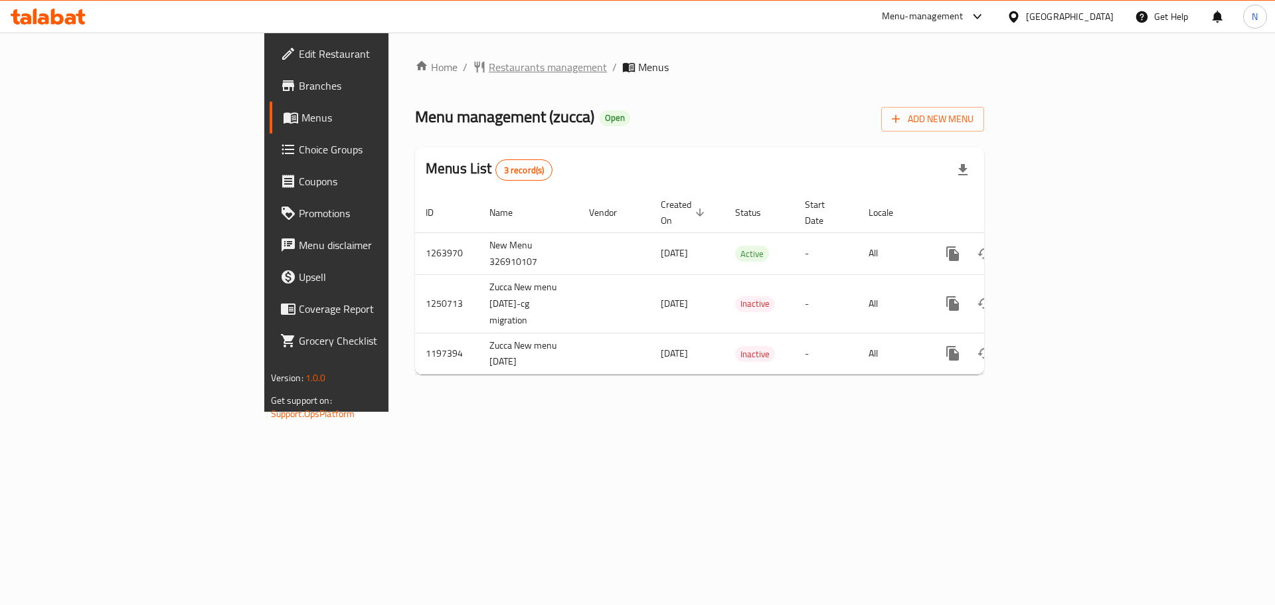
click at [489, 65] on span "Restaurants management" at bounding box center [548, 67] width 118 height 16
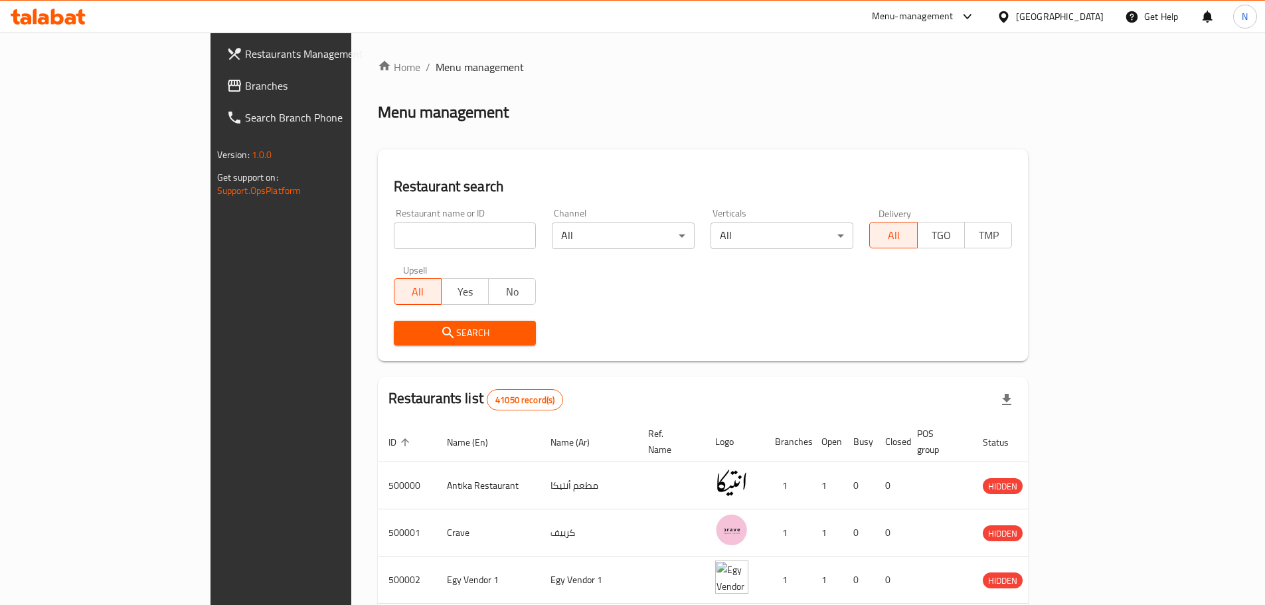
click at [245, 92] on span "Branches" at bounding box center [328, 86] width 166 height 16
